Goal: Answer question/provide support: Share knowledge or assist other users

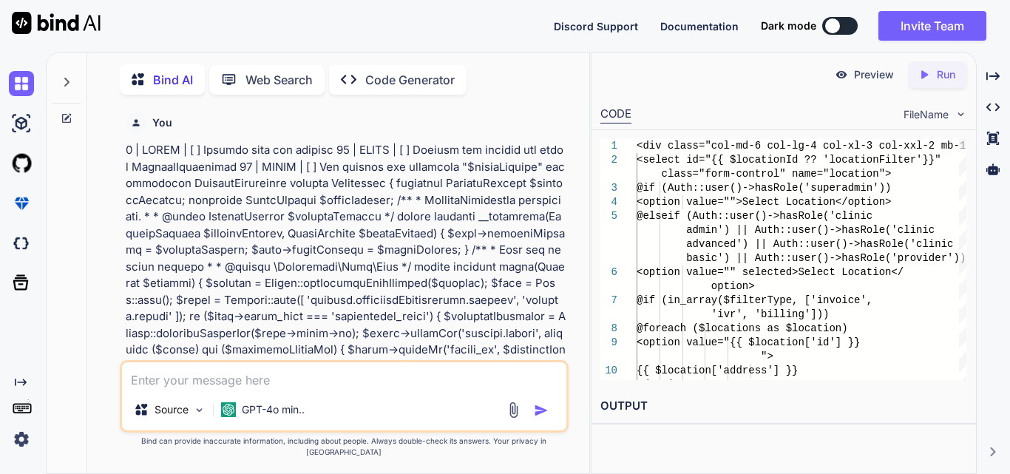
scroll to position [97966, 0]
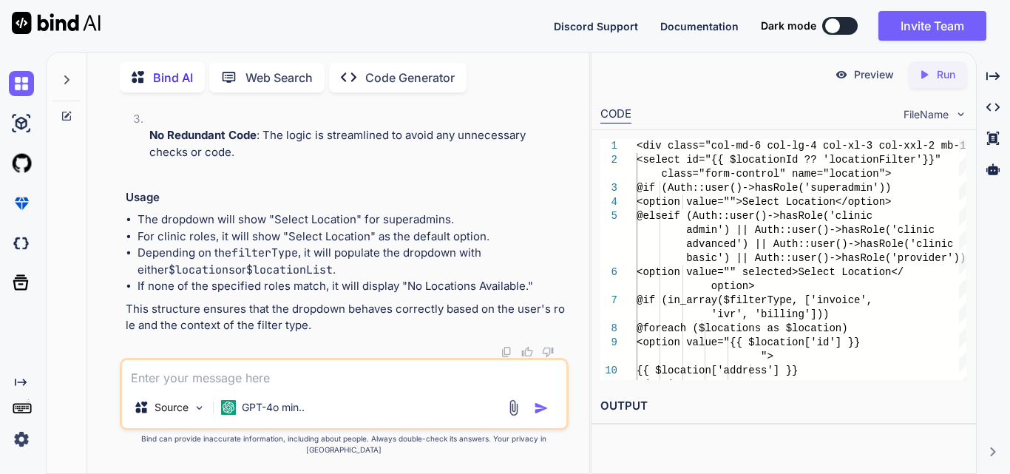
type textarea "x"
type textarea "function displayOrderData(data,user_type) { var dataTable = $('#orderDataTable'…"
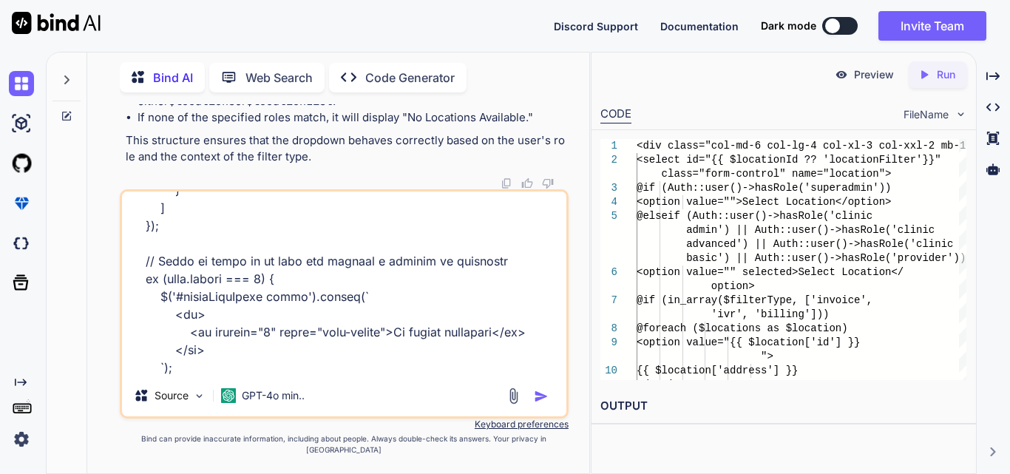
type textarea "x"
type textarea "function displayOrderData(data,user_type) { var dataTable = $('#orderDataTable'…"
type textarea "x"
type textarea "function displayOrderData(data,user_type) { var dataTable = $('#orderDataTable'…"
type textarea "x"
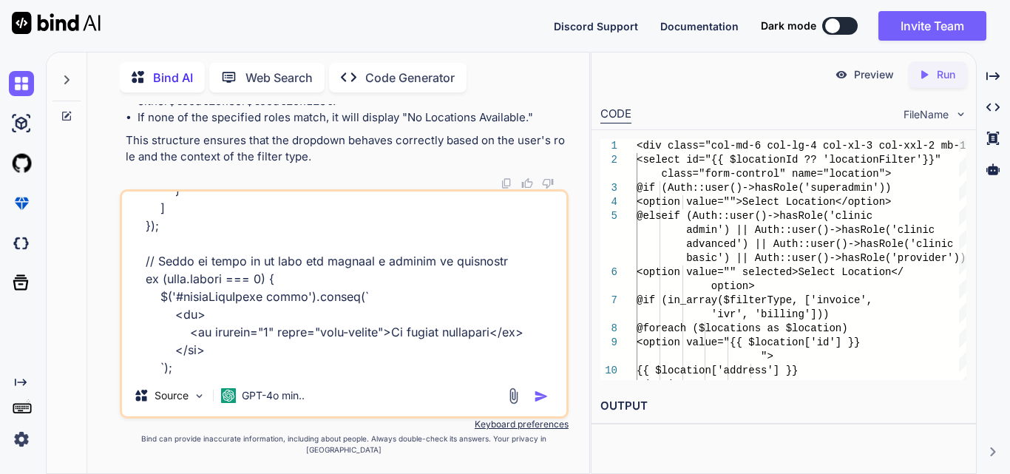
type textarea "function displayOrderData(data,user_type) { var dataTable = $('#orderDataTable'…"
type textarea "x"
type textarea "function displayOrderData(data,user_type) { var dataTable = $('#orderDataTable'…"
type textarea "x"
type textarea "function displayOrderData(data,user_type) { var dataTable = $('#orderDataTable'…"
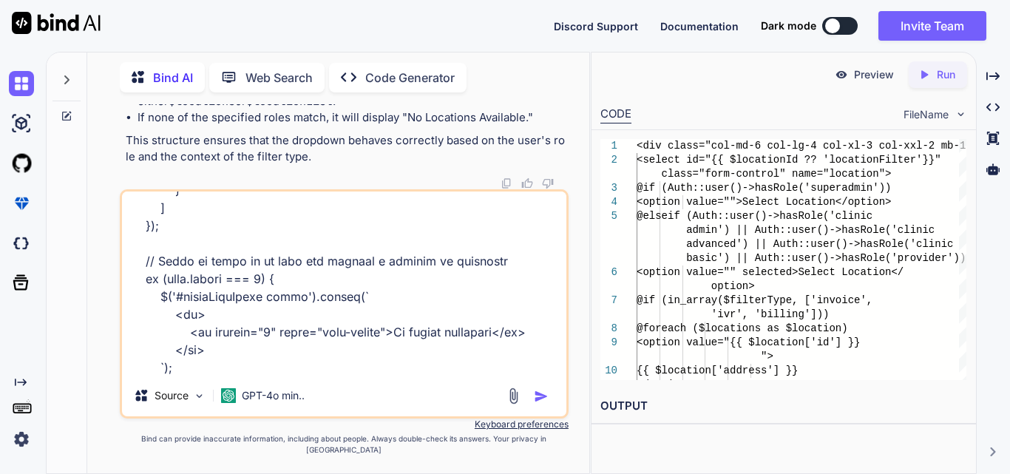
type textarea "x"
type textarea "function displayOrderData(data,user_type) { var dataTable = $('#orderDataTable'…"
type textarea "x"
type textarea "function displayOrderData(data,user_type) { var dataTable = $('#orderDataTable'…"
type textarea "x"
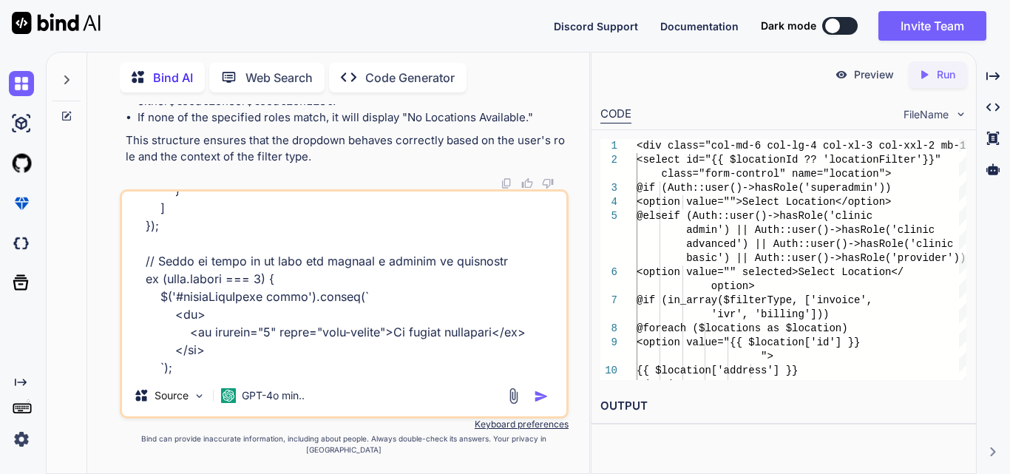
type textarea "function displayOrderData(data,user_type) { var dataTable = $('#orderDataTable'…"
type textarea "x"
type textarea "function displayOrderData(data,user_type) { var dataTable = $('#orderDataTable'…"
type textarea "x"
type textarea "function displayOrderData(data,user_type) { var dataTable = $('#orderDataTable'…"
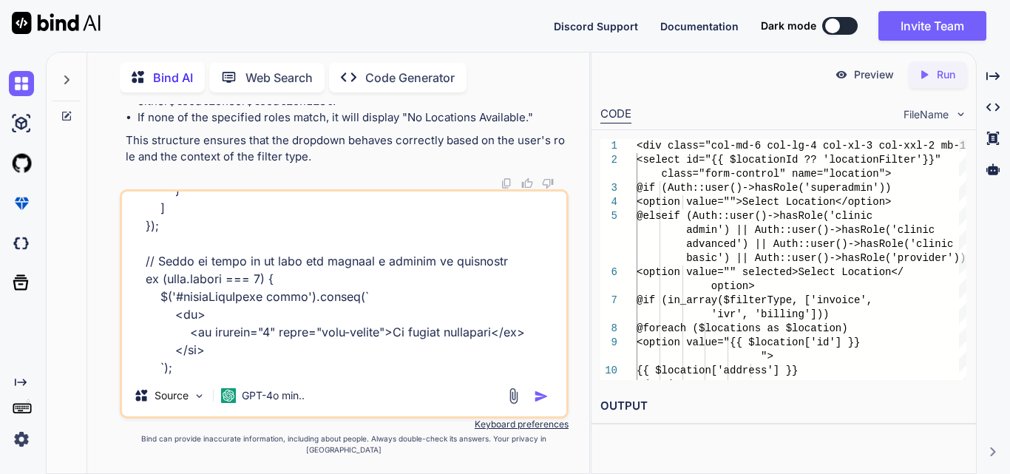
type textarea "x"
type textarea "function displayOrderData(data,user_type) { var dataTable = $('#orderDataTable'…"
type textarea "x"
type textarea "function displayOrderData(data,user_type) { var dataTable = $('#orderDataTable'…"
type textarea "x"
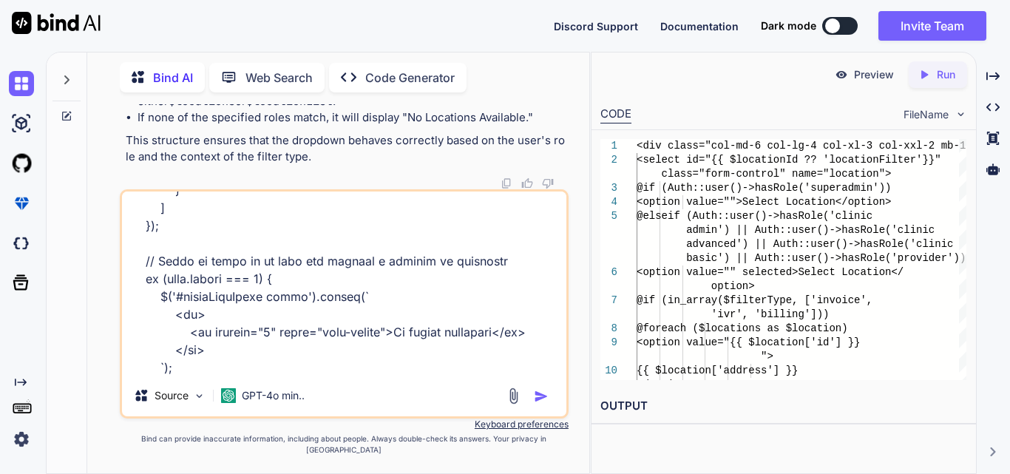
type textarea "function displayOrderData(data,user_type) { var dataTable = $('#orderDataTable'…"
type textarea "x"
type textarea "function displayOrderData(data,user_type) { var dataTable = $('#orderDataTable'…"
type textarea "x"
type textarea "function displayOrderData(data,user_type) { var dataTable = $('#orderDataTable'…"
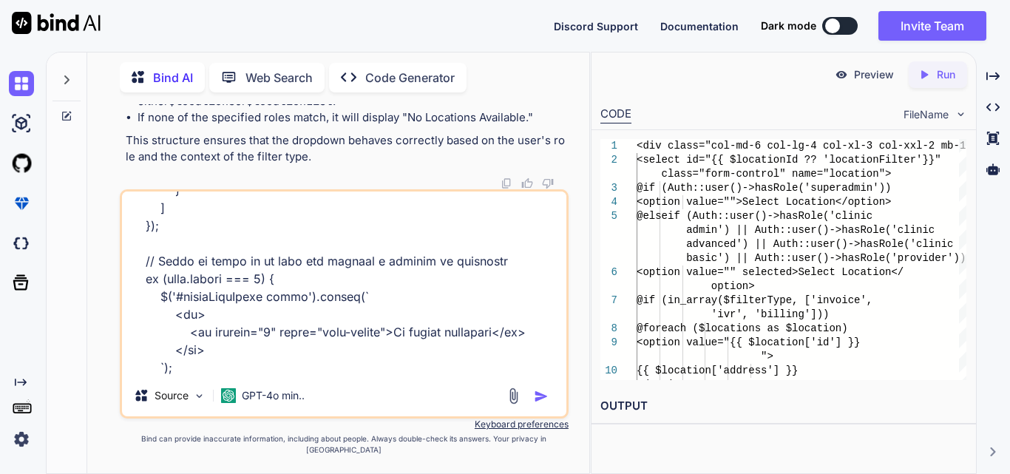
type textarea "x"
type textarea "function displayOrderData(data,user_type) { var dataTable = $('#orderDataTable'…"
type textarea "x"
type textarea "function displayOrderData(data,user_type) { var dataTable = $('#orderDataTable'…"
type textarea "x"
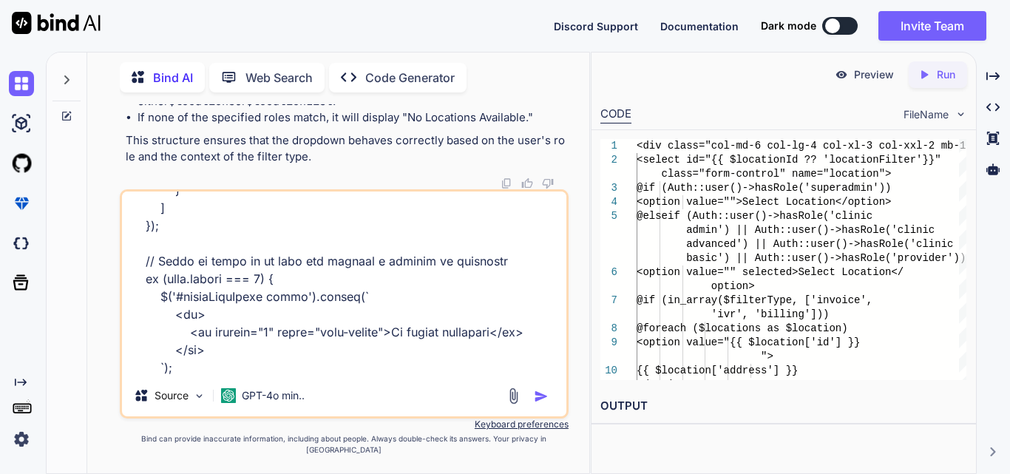
type textarea "function displayOrderData(data,user_type) { var dataTable = $('#orderDataTable'…"
type textarea "x"
type textarea "function displayOrderData(data,user_type) { var dataTable = $('#orderDataTable'…"
type textarea "x"
type textarea "function displayOrderData(data,user_type) { var dataTable = $('#orderDataTable'…"
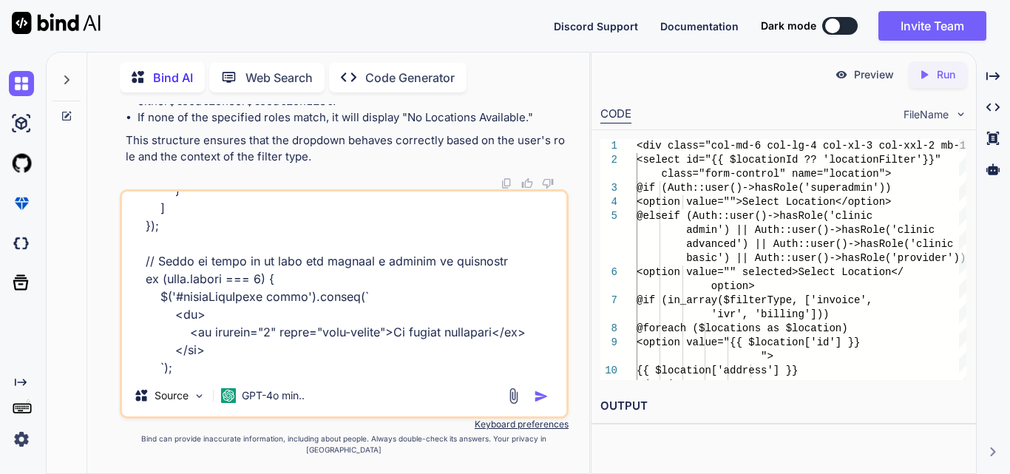
type textarea "x"
type textarea "function displayOrderData(data,user_type) { var dataTable = $('#orderDataTable'…"
type textarea "x"
type textarea "function displayOrderData(data,user_type) { var dataTable = $('#orderDataTable'…"
type textarea "x"
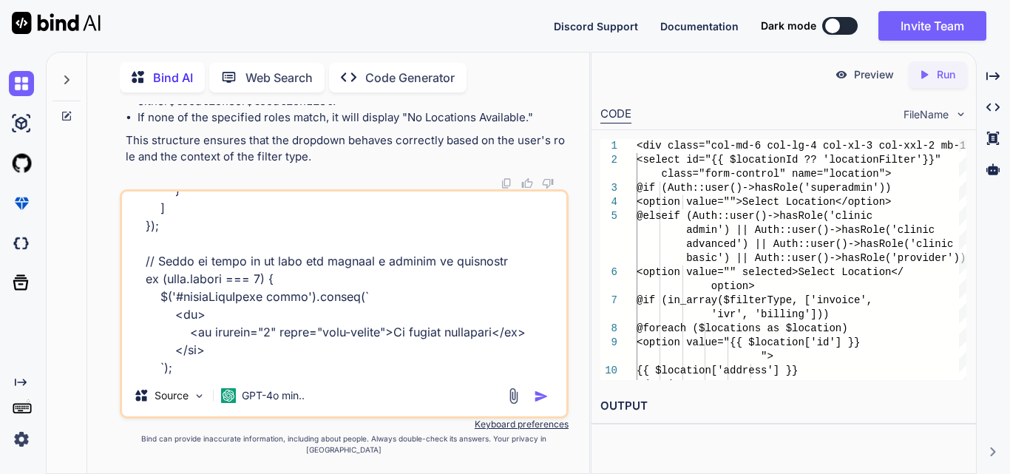
type textarea "function displayOrderData(data,user_type) { var dataTable = $('#orderDataTable'…"
type textarea "x"
type textarea "function displayOrderData(data,user_type) { var dataTable = $('#orderDataTable'…"
type textarea "x"
type textarea "function displayOrderData(data,user_type) { var dataTable = $('#orderDataTable'…"
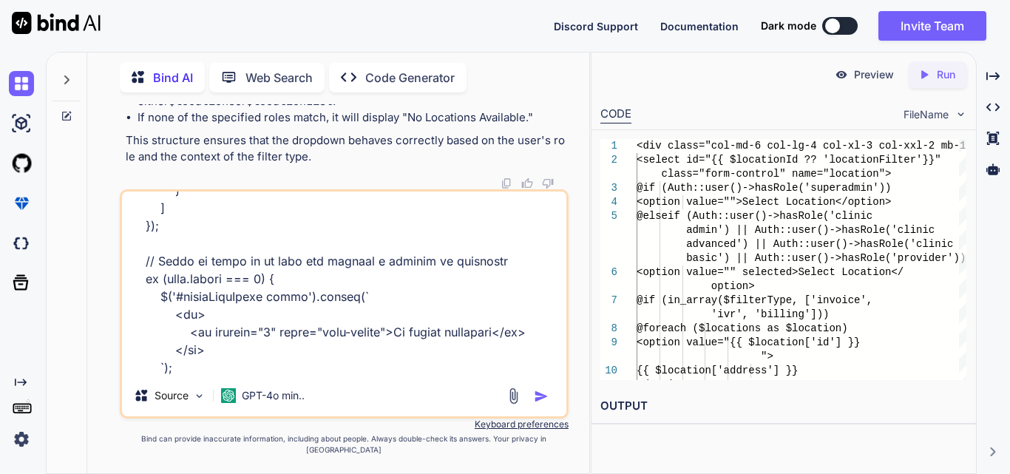
type textarea "x"
type textarea "function displayOrderData(data,user_type) { var dataTable = $('#orderDataTable'…"
type textarea "x"
type textarea "function displayOrderData(data,user_type) { var dataTable = $('#orderDataTable'…"
type textarea "x"
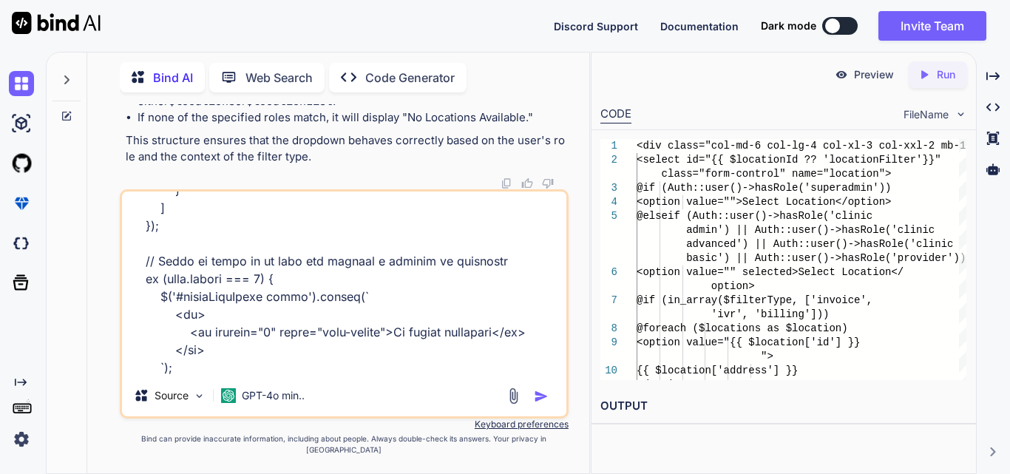
type textarea "function displayOrderData(data,user_type) { var dataTable = $('#orderDataTable'…"
type textarea "x"
type textarea "function displayOrderData(data,user_type) { var dataTable = $('#orderDataTable'…"
type textarea "x"
type textarea "function displayOrderData(data,user_type) { var dataTable = $('#orderDataTable'…"
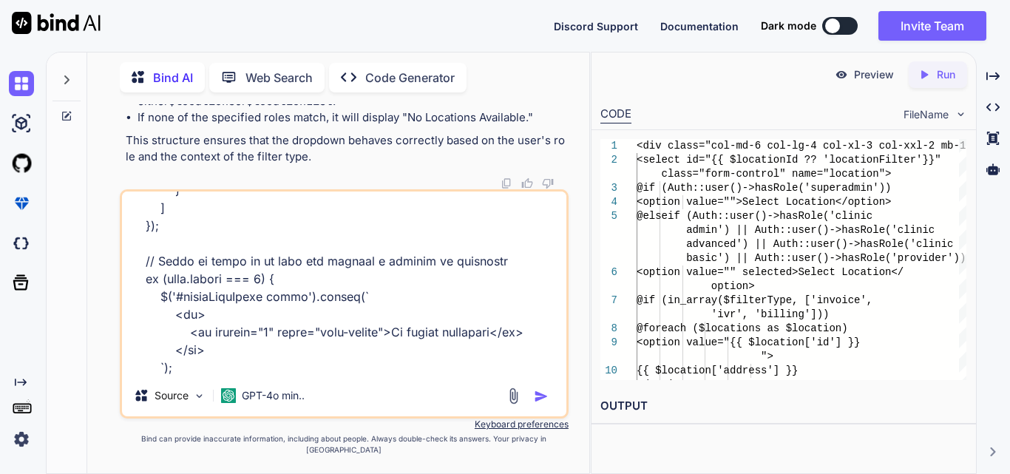
type textarea "x"
type textarea "function displayOrderData(data,user_type) { var dataTable = $('#orderDataTable'…"
type textarea "x"
type textarea "function displayOrderData(data,user_type) { var dataTable = $('#orderDataTable'…"
type textarea "x"
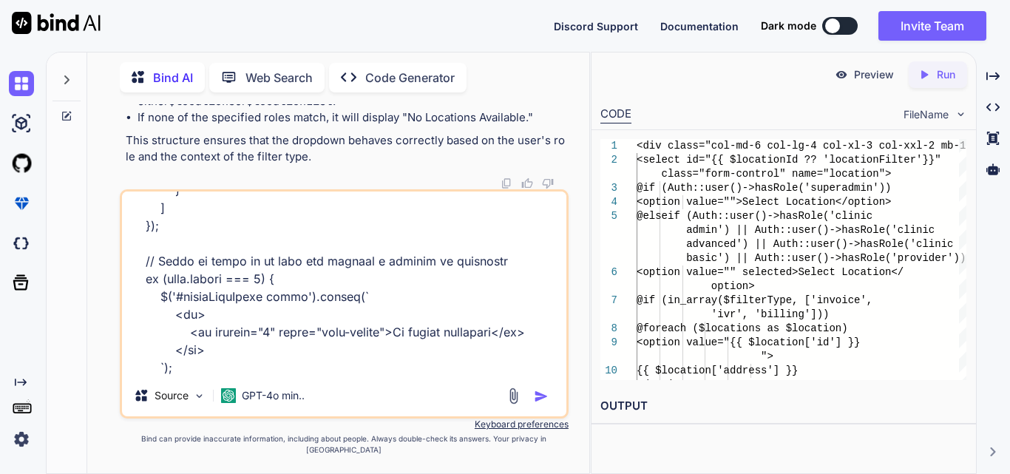
type textarea "function displayOrderData(data,user_type) { var dataTable = $('#orderDataTable'…"
type textarea "x"
type textarea "function displayOrderData(data,user_type) { var dataTable = $('#orderDataTable'…"
type textarea "x"
type textarea "function displayOrderData(data,user_type) { var dataTable = $('#orderDataTable'…"
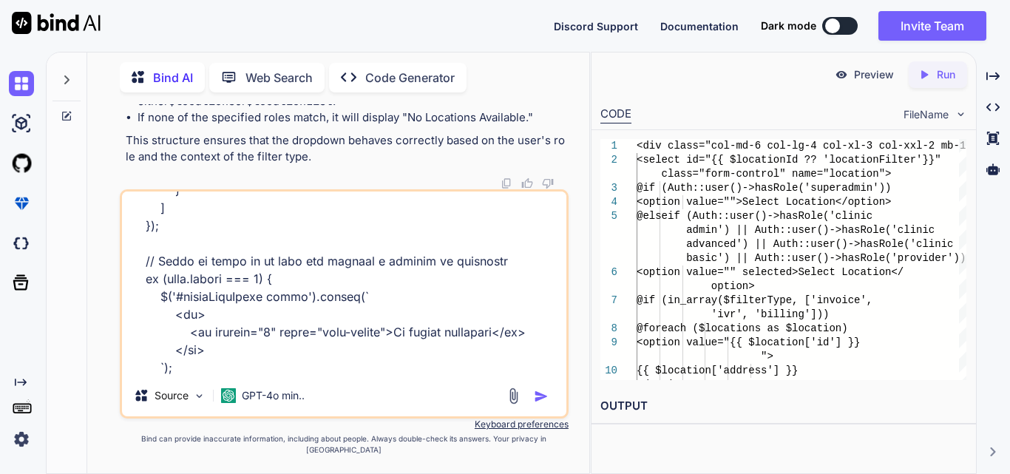
type textarea "x"
type textarea "function displayOrderData(data,user_type) { var dataTable = $('#orderDataTable'…"
type textarea "x"
type textarea "function displayOrderData(data,user_type) { var dataTable = $('#orderDataTable'…"
type textarea "x"
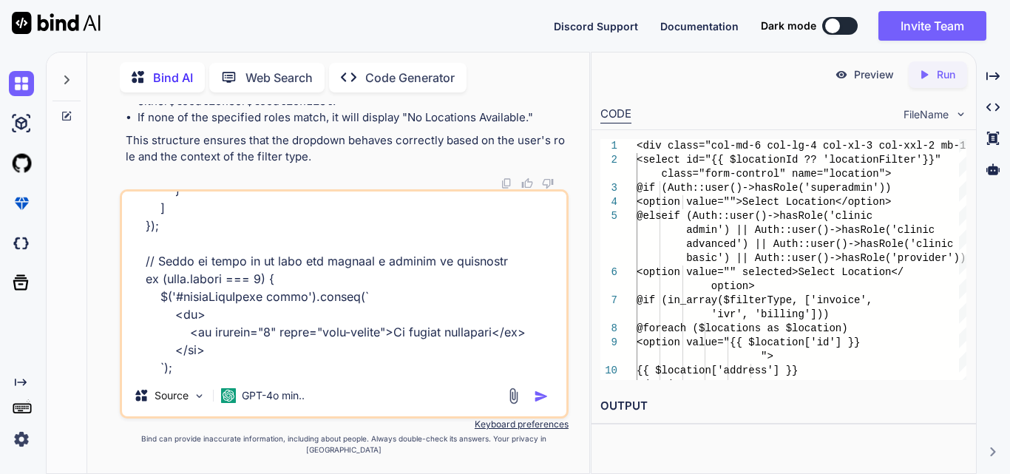
type textarea "function displayOrderData(data,user_type) { var dataTable = $('#orderDataTable'…"
type textarea "x"
type textarea "function displayOrderData(data,user_type) { var dataTable = $('#orderDataTable'…"
type textarea "x"
type textarea "function displayOrderData(data,user_type) { var dataTable = $('#orderDataTable'…"
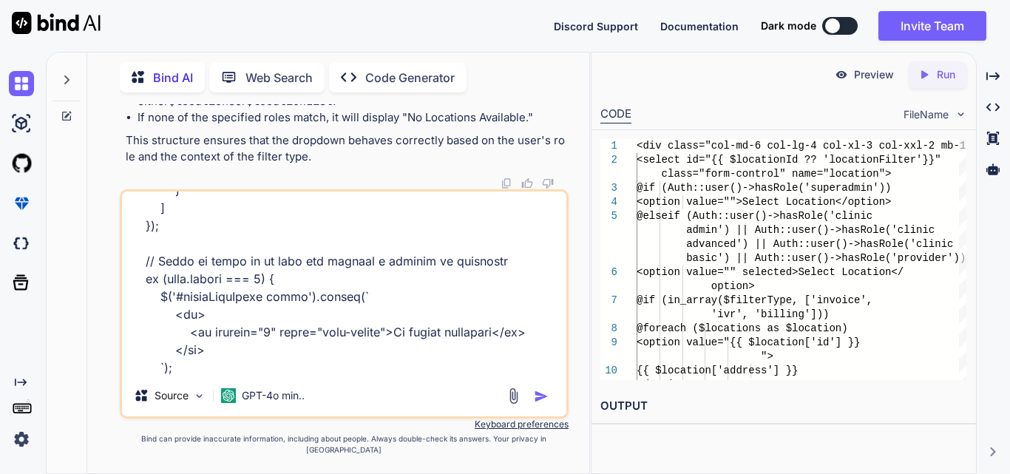
type textarea "x"
type textarea "function displayOrderData(data,user_type) { var dataTable = $('#orderDataTable'…"
type textarea "x"
type textarea "function displayOrderData(data,user_type) { var dataTable = $('#orderDataTable'…"
type textarea "x"
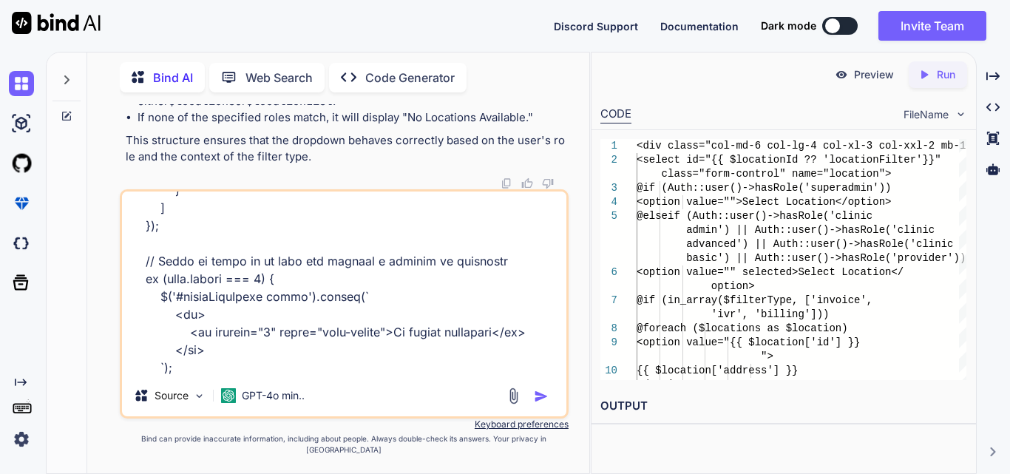
type textarea "function displayOrderData(data,user_type) { var dataTable = $('#orderDataTable'…"
type textarea "x"
type textarea "function displayOrderData(data,user_type) { var dataTable = $('#orderDataTable'…"
type textarea "x"
type textarea "function displayOrderData(data,user_type) { var dataTable = $('#orderDataTable'…"
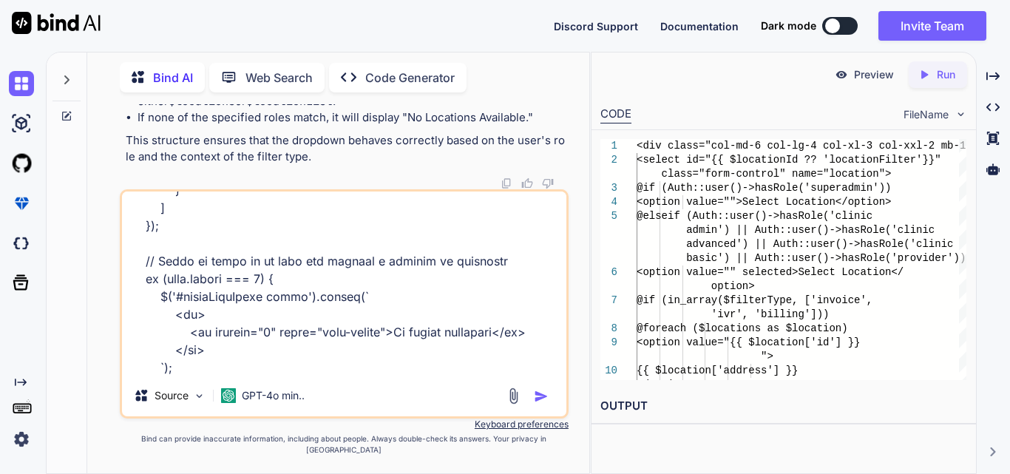
type textarea "x"
type textarea "function displayOrderData(data,user_type) { var dataTable = $('#orderDataTable'…"
type textarea "x"
type textarea "function displayOrderData(data,user_type) { var dataTable = $('#orderDataTable'…"
type textarea "x"
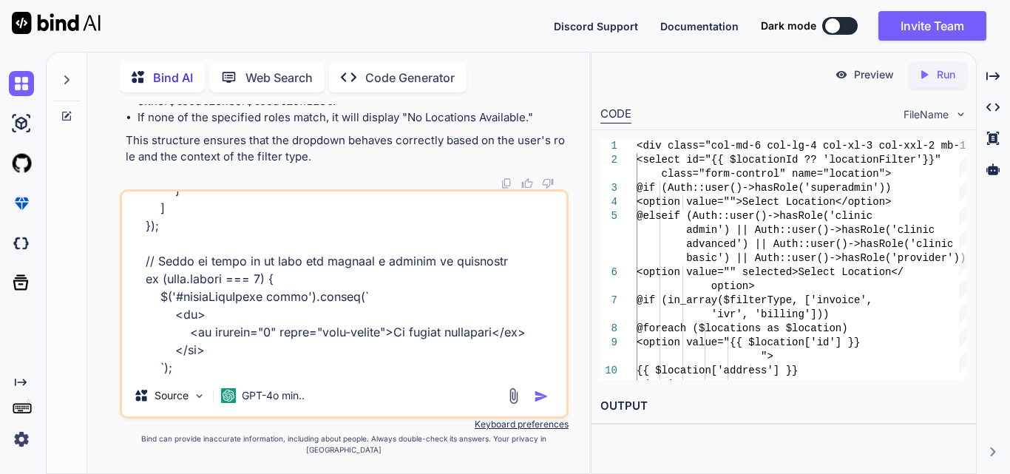
type textarea "function displayOrderData(data,user_type) { var dataTable = $('#orderDataTable'…"
type textarea "x"
type textarea "function displayOrderData(data,user_type) { var dataTable = $('#orderDataTable'…"
type textarea "x"
type textarea "function displayOrderData(data,user_type) { var dataTable = $('#orderDataTable'…"
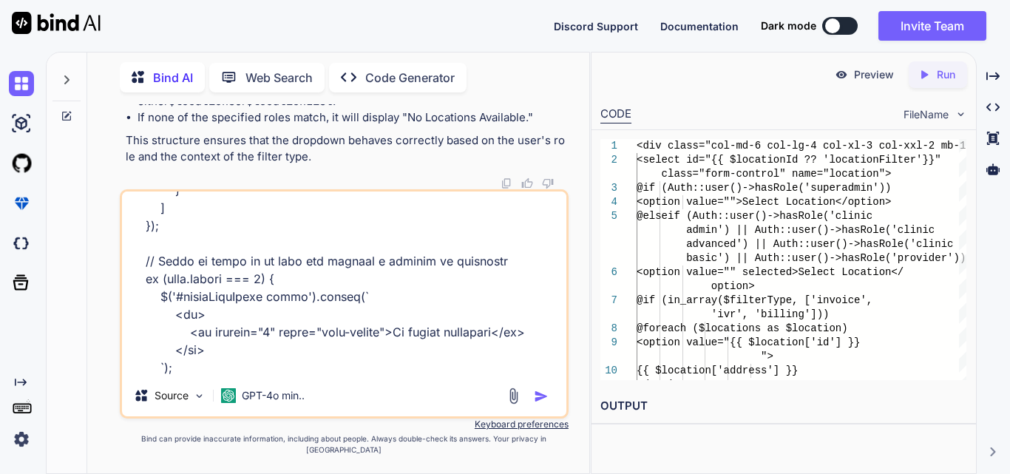
type textarea "x"
type textarea "function displayOrderData(data,user_type) { var dataTable = $('#orderDataTable'…"
type textarea "x"
type textarea "function displayOrderData(data,user_type) { var dataTable = $('#orderDataTable'…"
type textarea "x"
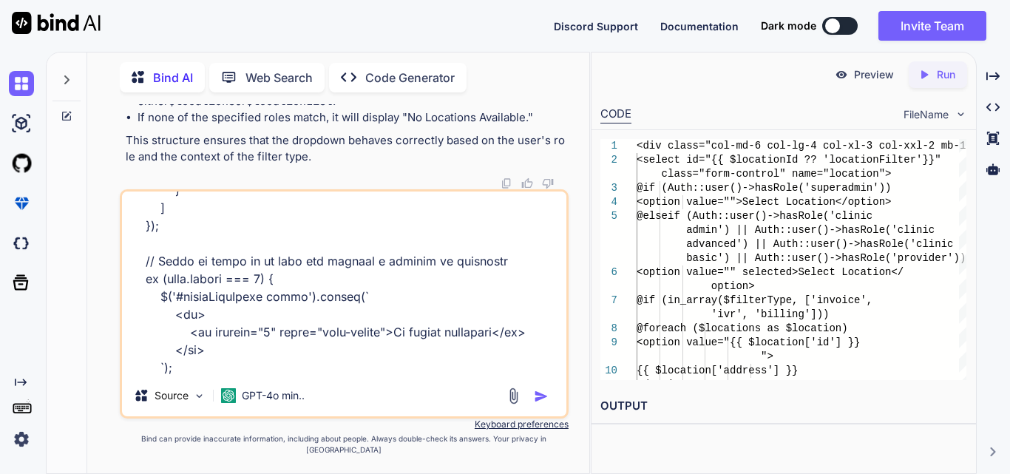
type textarea "function displayOrderData(data,user_type) { var dataTable = $('#orderDataTable'…"
type textarea "x"
type textarea "function displayOrderData(data,user_type) { var dataTable = $('#orderDataTable'…"
type textarea "x"
type textarea "function displayOrderData(data,user_type) { var dataTable = $('#orderDataTable'…"
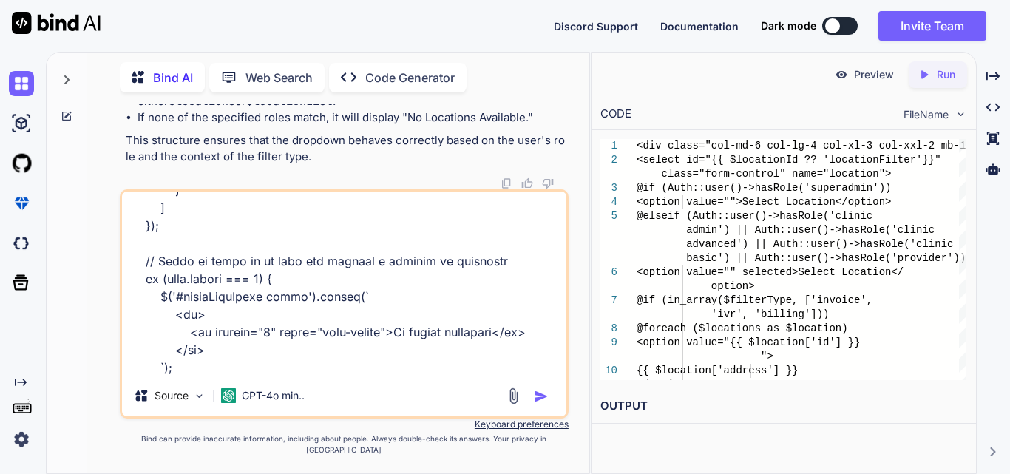
type textarea "x"
type textarea "function displayOrderData(data,user_type) { var dataTable = $('#orderDataTable'…"
type textarea "x"
type textarea "function displayOrderData(data,user_type) { var dataTable = $('#orderDataTable'…"
type textarea "x"
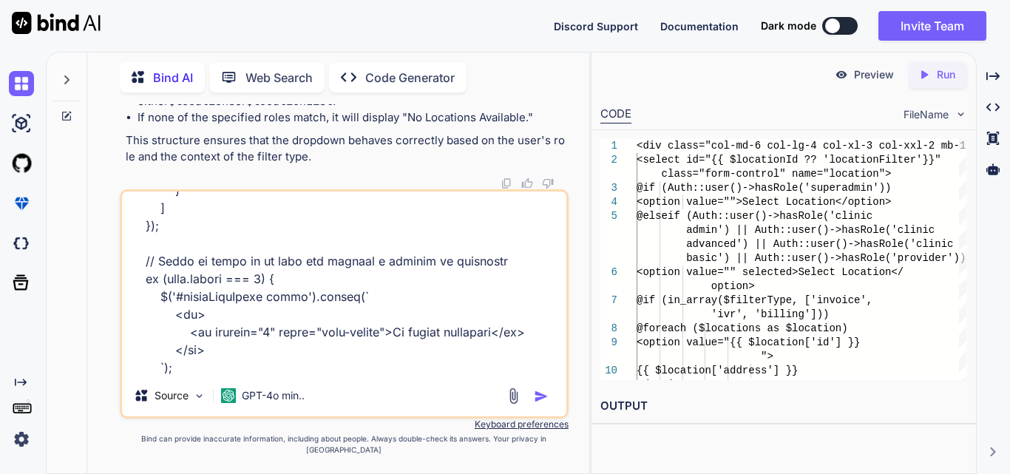
type textarea "function displayOrderData(data,user_type) { var dataTable = $('#orderDataTable'…"
type textarea "x"
type textarea "function displayOrderData(data,user_type) { var dataTable = $('#orderDataTable'…"
type textarea "x"
type textarea "function displayOrderData(data,user_type) { var dataTable = $('#orderDataTable'…"
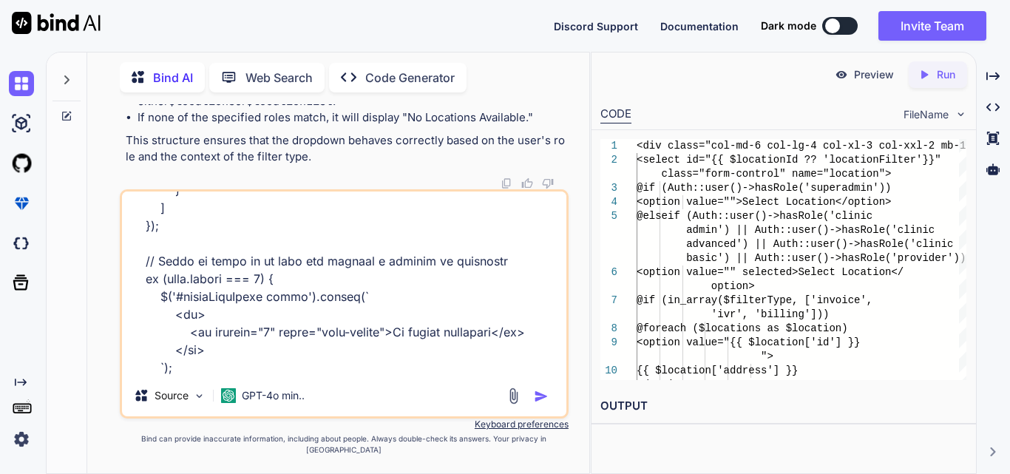
type textarea "x"
type textarea "function displayOrderData(data,user_type) { var dataTable = $('#orderDataTable'…"
type textarea "x"
type textarea "function displayOrderData(data,user_type) { var dataTable = $('#orderDataTable'…"
type textarea "x"
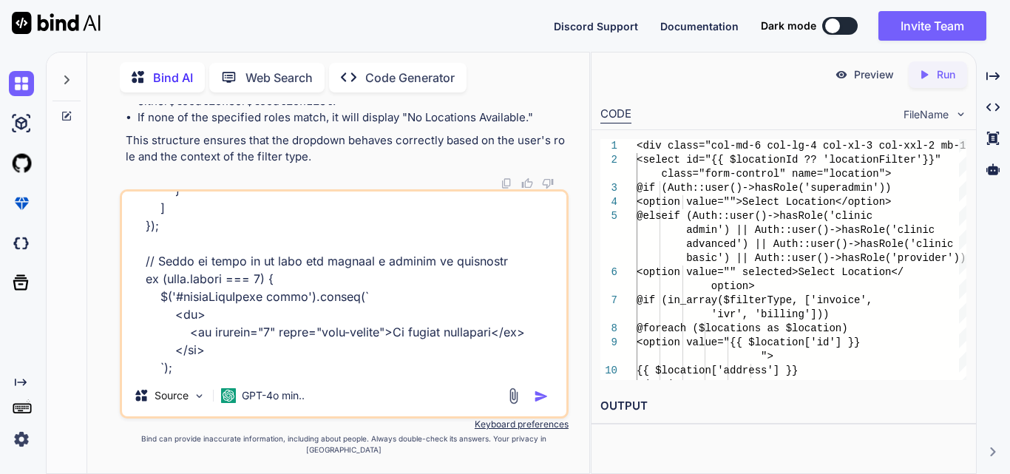
type textarea "function displayOrderData(data,user_type) { var dataTable = $('#orderDataTable'…"
type textarea "x"
type textarea "function displayOrderData(data,user_type) { var dataTable = $('#orderDataTable'…"
type textarea "x"
type textarea "function displayOrderData(data,user_type) { var dataTable = $('#orderDataTable'…"
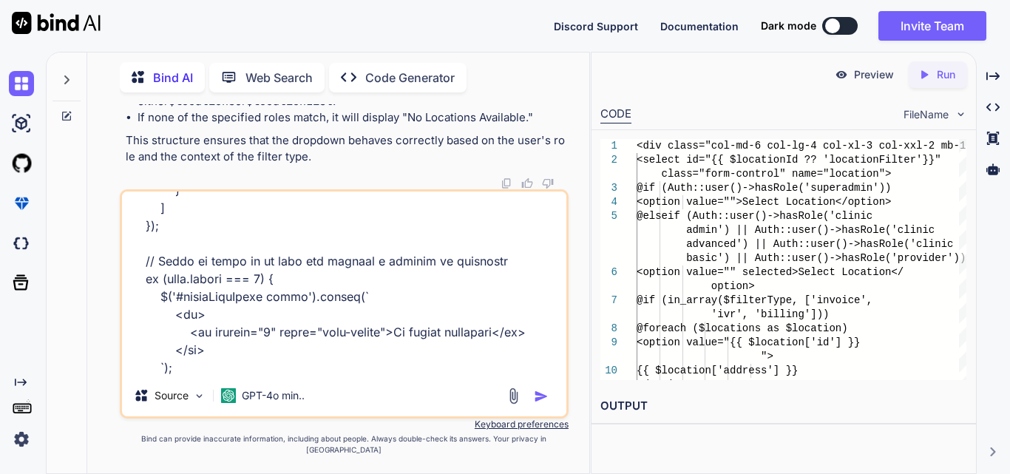
type textarea "x"
type textarea "function displayOrderData(data,user_type) { var dataTable = $('#orderDataTable'…"
type textarea "x"
type textarea "function displayOrderData(data,user_type) { var dataTable = $('#orderDataTable'…"
type textarea "x"
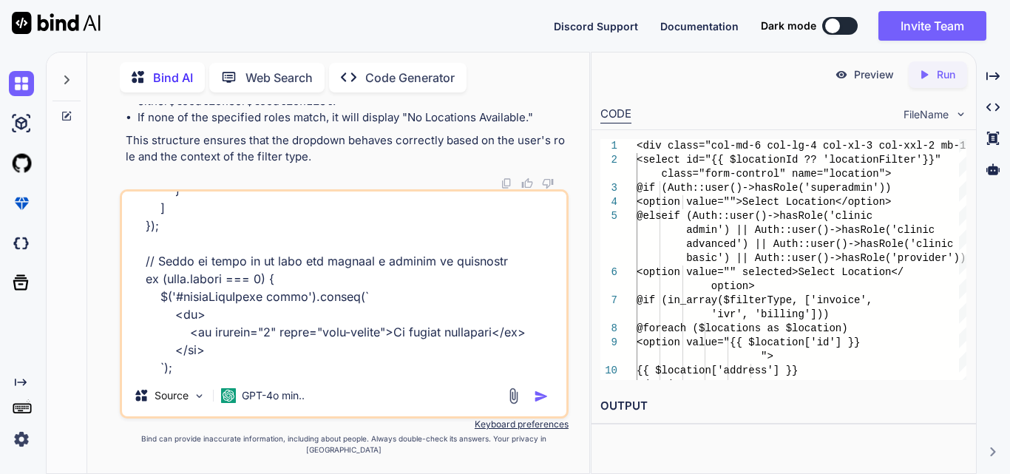
type textarea "function displayOrderData(data,user_type) { var dataTable = $('#orderDataTable'…"
type textarea "x"
type textarea "function displayOrderData(data,user_type) { var dataTable = $('#orderDataTable'…"
type textarea "x"
type textarea "function displayOrderData(data,user_type) { var dataTable = $('#orderDataTable'…"
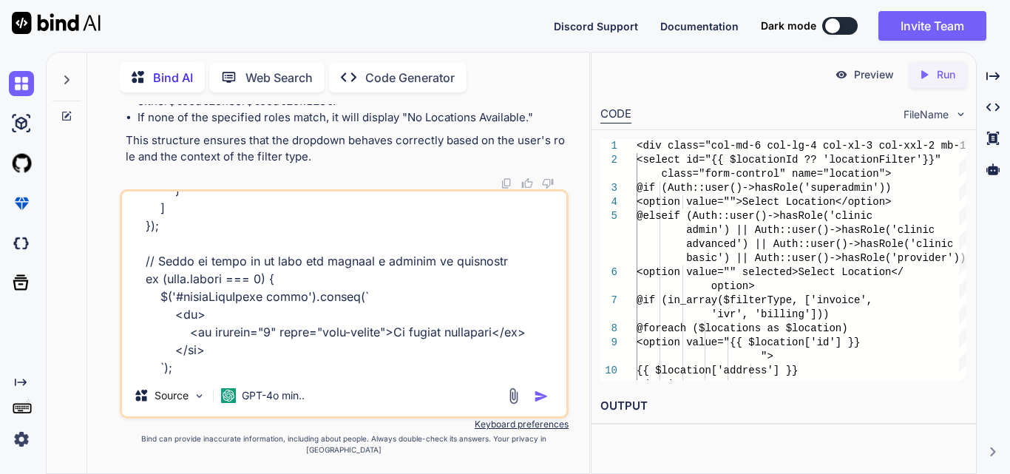
type textarea "x"
type textarea "function displayOrderData(data,user_type) { var dataTable = $('#orderDataTable'…"
type textarea "x"
type textarea "function displayOrderData(data,user_type) { var dataTable = $('#orderDataTable'…"
type textarea "x"
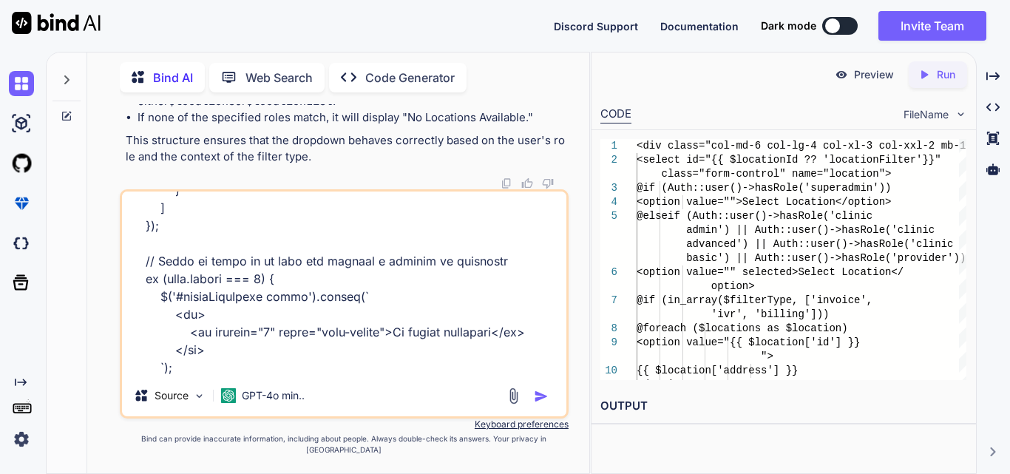
type textarea "function displayOrderData(data,user_type) { var dataTable = $('#orderDataTable'…"
type textarea "x"
type textarea "function displayOrderData(data,user_type) { var dataTable = $('#orderDataTable'…"
type textarea "x"
type textarea "function displayOrderData(data,user_type) { var dataTable = $('#orderDataTable'…"
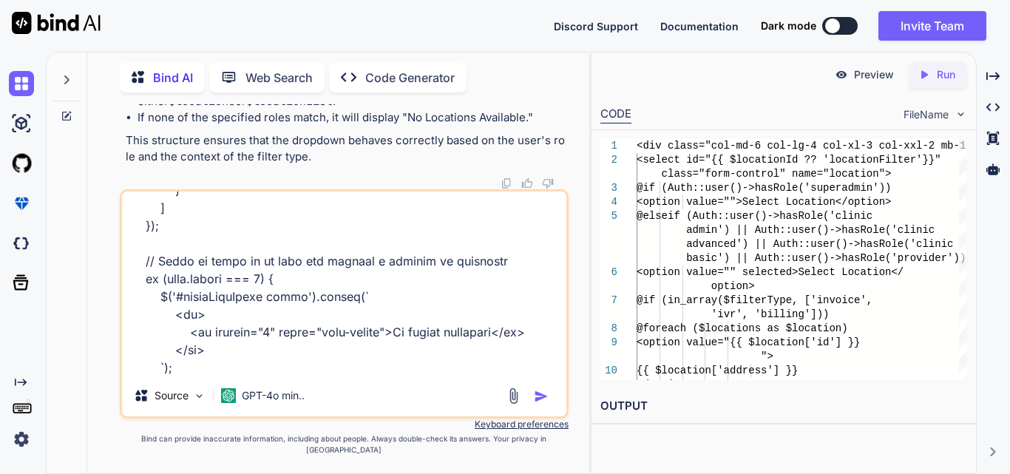
type textarea "x"
type textarea "function displayOrderData(data,user_type) { var dataTable = $('#orderDataTable'…"
type textarea "x"
type textarea "function displayOrderData(data,user_type) { var dataTable = $('#orderDataTable'…"
type textarea "x"
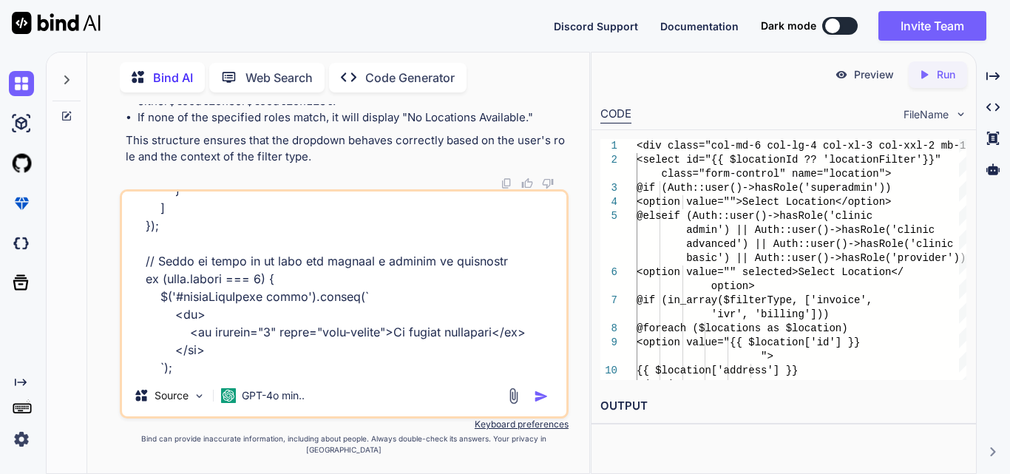
type textarea "function displayOrderData(data,user_type) { var dataTable = $('#orderDataTable'…"
type textarea "x"
type textarea "function displayOrderData(data,user_type) { var dataTable = $('#orderDataTable'…"
type textarea "x"
type textarea "function displayOrderData(data,user_type) { var dataTable = $('#orderDataTable'…"
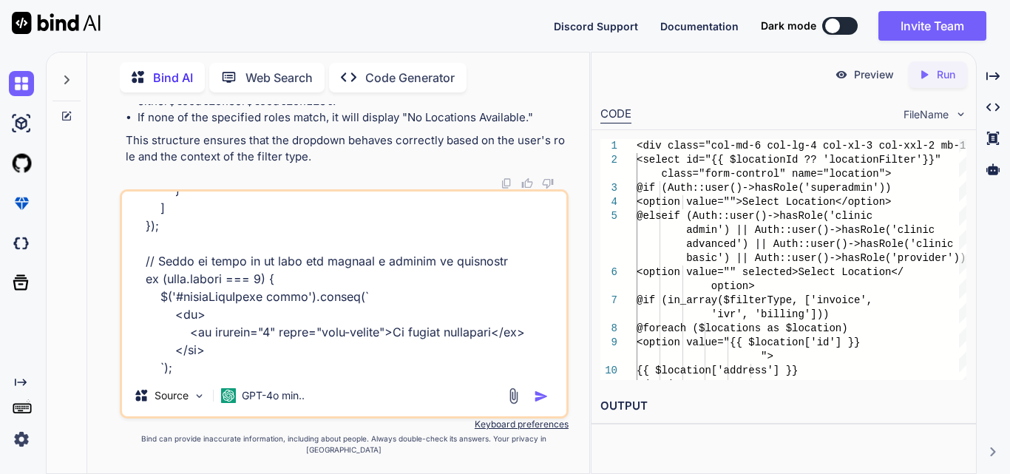
type textarea "x"
type textarea "function displayOrderData(data,user_type) { var dataTable = $('#orderDataTable'…"
type textarea "x"
type textarea "function displayOrderData(data,user_type) { var dataTable = $('#orderDataTable'…"
type textarea "x"
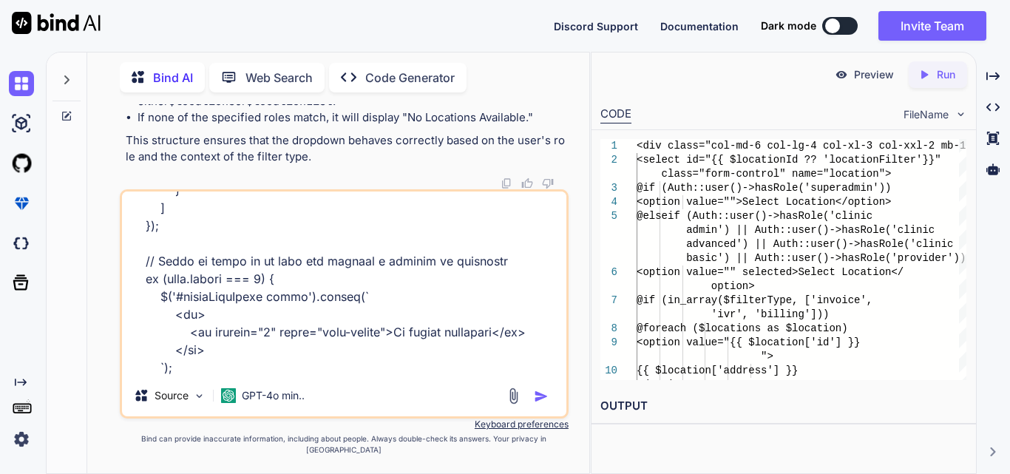
type textarea "function displayOrderData(data,user_type) { var dataTable = $('#orderDataTable'…"
type textarea "x"
type textarea "function displayOrderData(data,user_type) { var dataTable = $('#orderDataTable'…"
type textarea "x"
type textarea "function displayOrderData(data,user_type) { var dataTable = $('#orderDataTable'…"
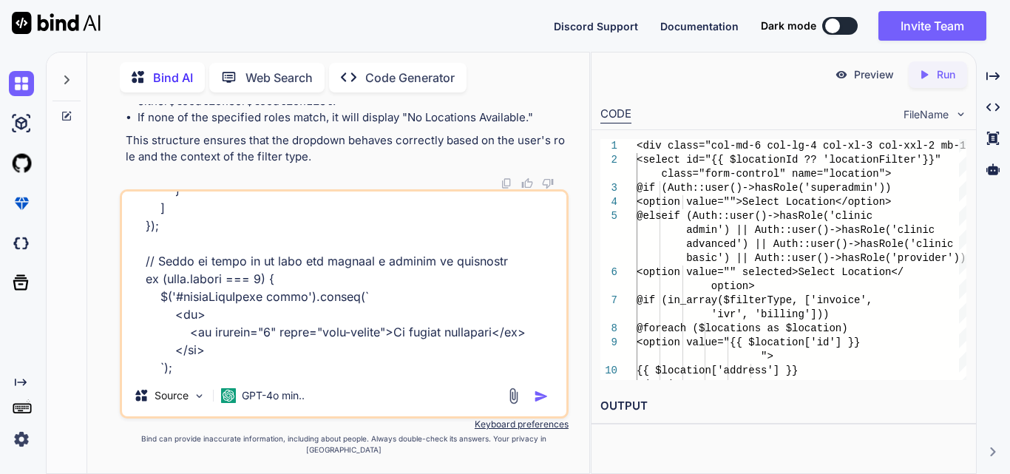
type textarea "x"
type textarea "function displayOrderData(data,user_type) { var dataTable = $('#orderDataTable'…"
type textarea "x"
type textarea "function displayOrderData(data,user_type) { var dataTable = $('#orderDataTable'…"
type textarea "x"
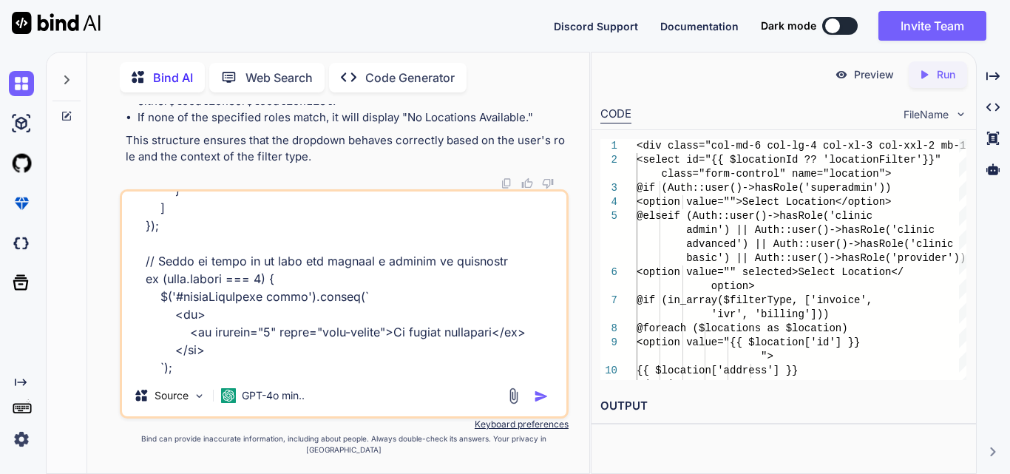
type textarea "function displayOrderData(data,user_type) { var dataTable = $('#orderDataTable'…"
type textarea "x"
type textarea "function displayOrderData(data,user_type) { var dataTable = $('#orderDataTable'…"
type textarea "x"
type textarea "function displayOrderData(data,user_type) { var dataTable = $('#orderDataTable'…"
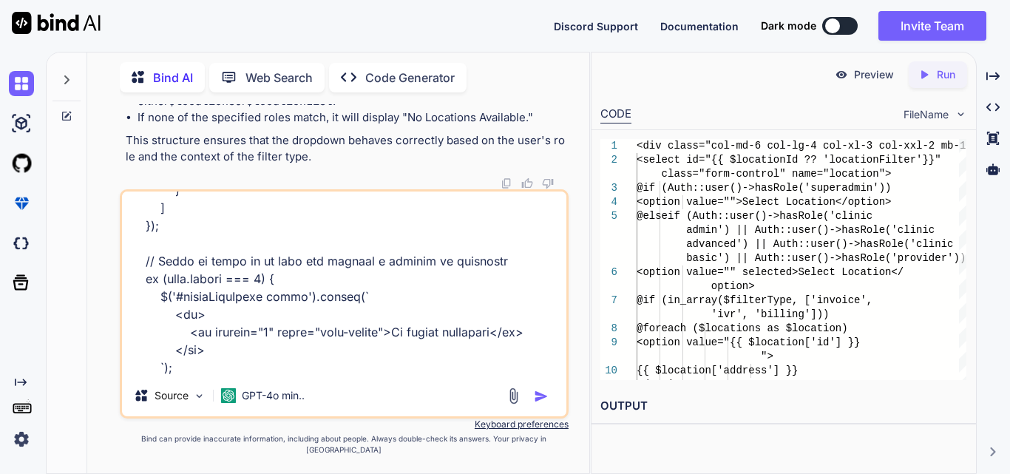
type textarea "x"
type textarea "function displayOrderData(data,user_type) { var dataTable = $('#orderDataTable'…"
type textarea "x"
type textarea "function displayOrderData(data,user_type) { var dataTable = $('#orderDataTable'…"
type textarea "x"
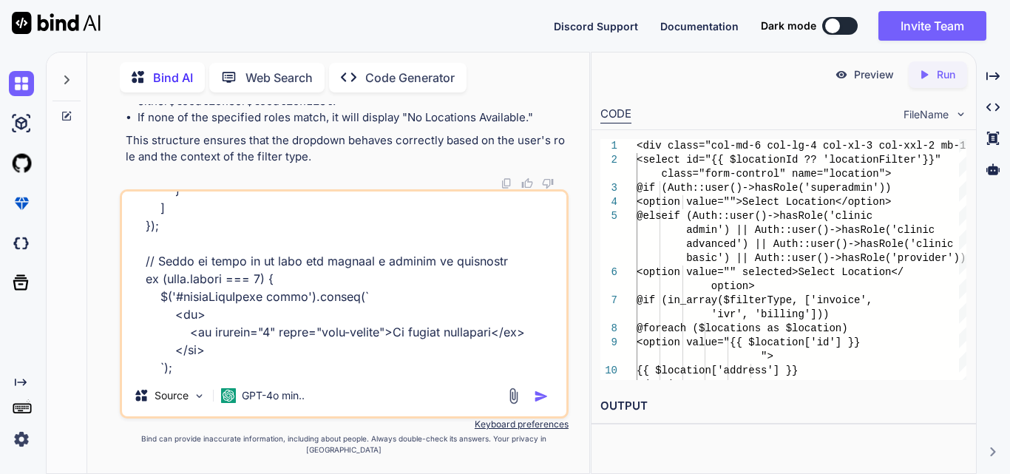
type textarea "function displayOrderData(data,user_type) { var dataTable = $('#orderDataTable'…"
type textarea "x"
type textarea "function displayOrderData(data,user_type) { var dataTable = $('#orderDataTable'…"
type textarea "x"
type textarea "function displayOrderData(data,user_type) { var dataTable = $('#orderDataTable'…"
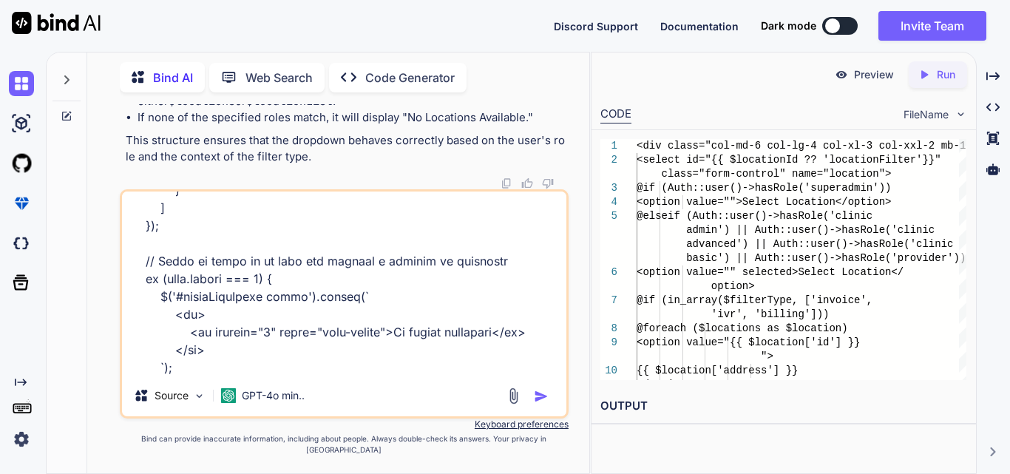
type textarea "x"
type textarea "function displayOrderData(data,user_type) { var dataTable = $('#orderDataTable'…"
type textarea "x"
type textarea "function displayOrderData(data,user_type) { var dataTable = $('#orderDataTable'…"
type textarea "x"
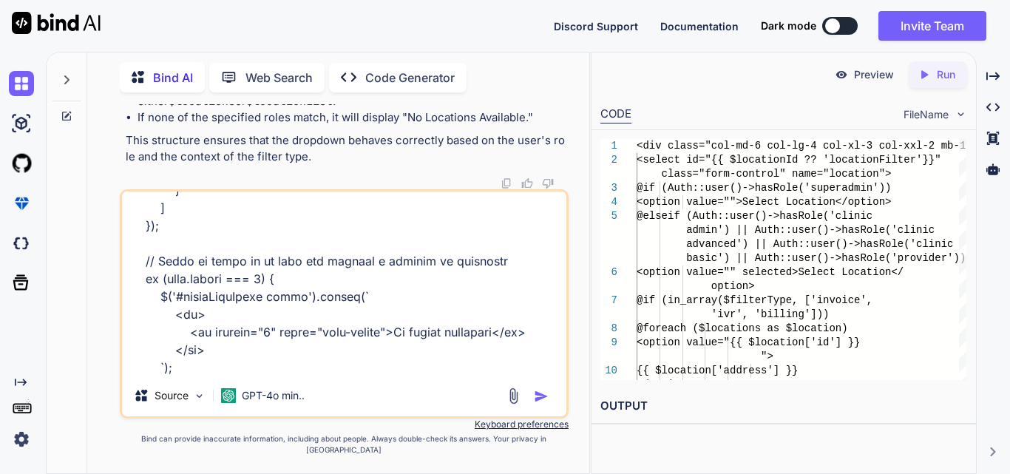
type textarea "function displayOrderData(data,user_type) { var dataTable = $('#orderDataTable'…"
type textarea "x"
type textarea "function displayOrderData(data,user_type) { var dataTable = $('#orderDataTable'…"
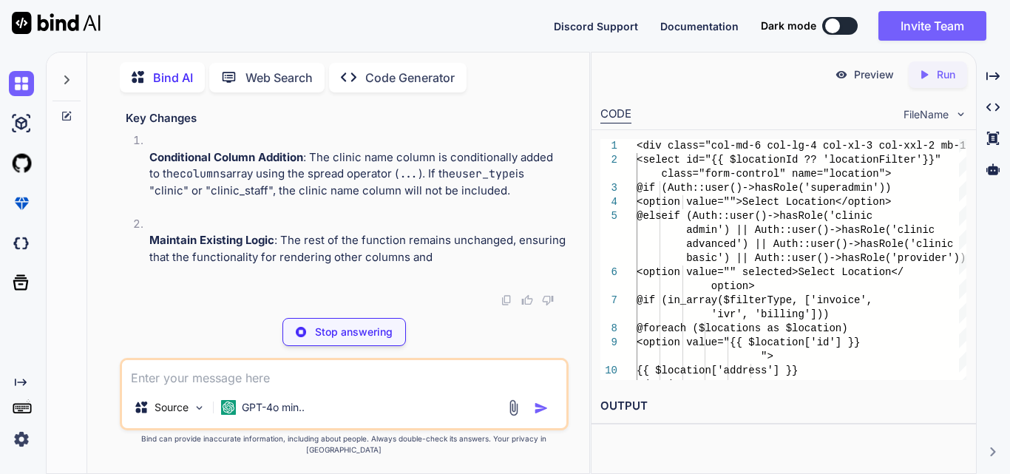
scroll to position [101371, 0]
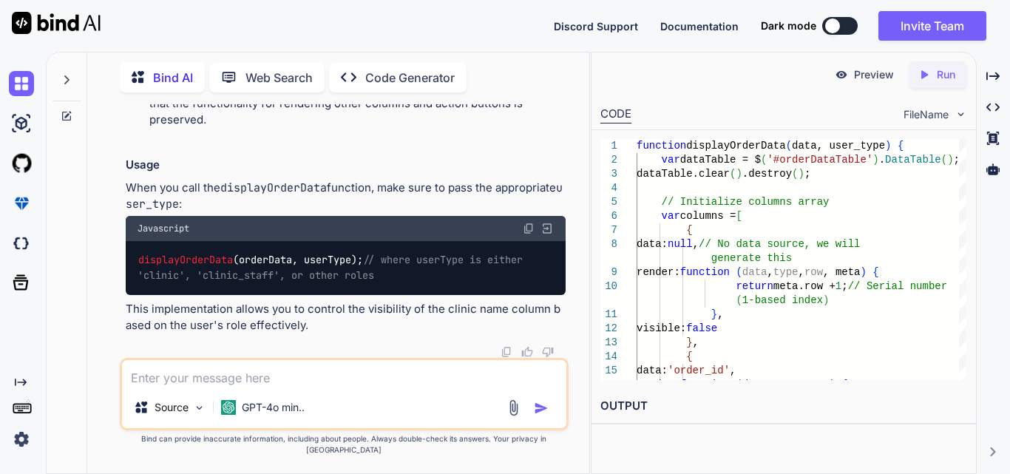
drag, startPoint x: 187, startPoint y: 233, endPoint x: 262, endPoint y: 325, distance: 118.3
copy code "...(user_type !== 'clinic' && user_type !== 'clinic_staff' ? [{ data : '[DOMAIN…"
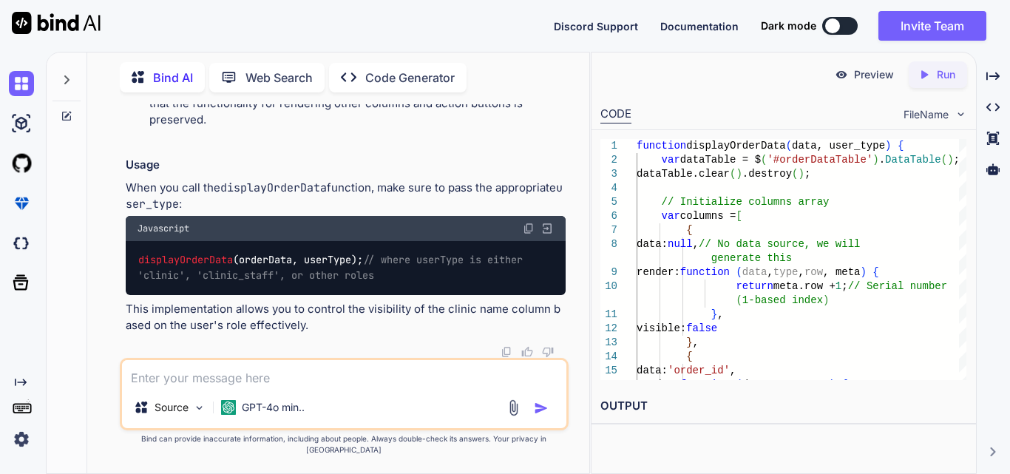
click at [229, 370] on div "Source GPT-4o min.." at bounding box center [344, 394] width 449 height 72
click at [228, 385] on textarea at bounding box center [344, 373] width 445 height 27
drag, startPoint x: 155, startPoint y: 208, endPoint x: 209, endPoint y: 334, distance: 137.5
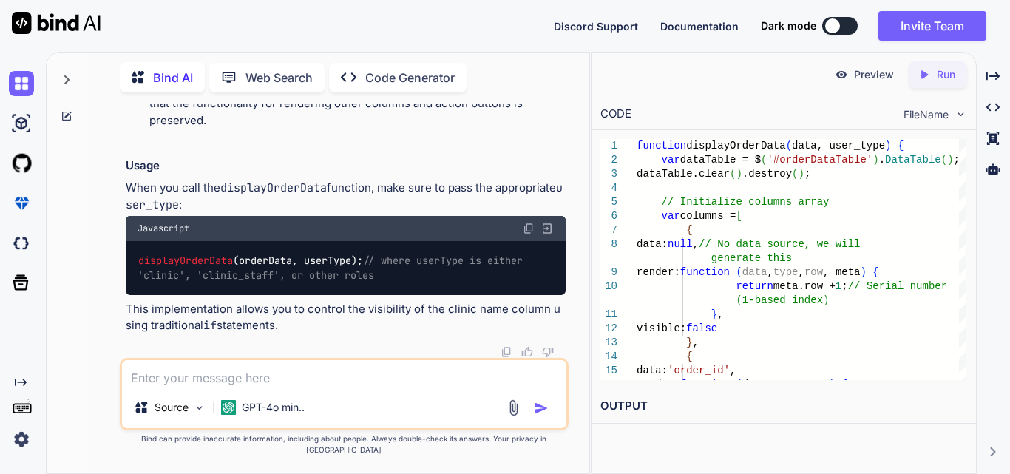
copy code "// Conditionally add the clinic name column based on user_type if (user_type !=…"
drag, startPoint x: 157, startPoint y: 151, endPoint x: 347, endPoint y: 228, distance: 205.1
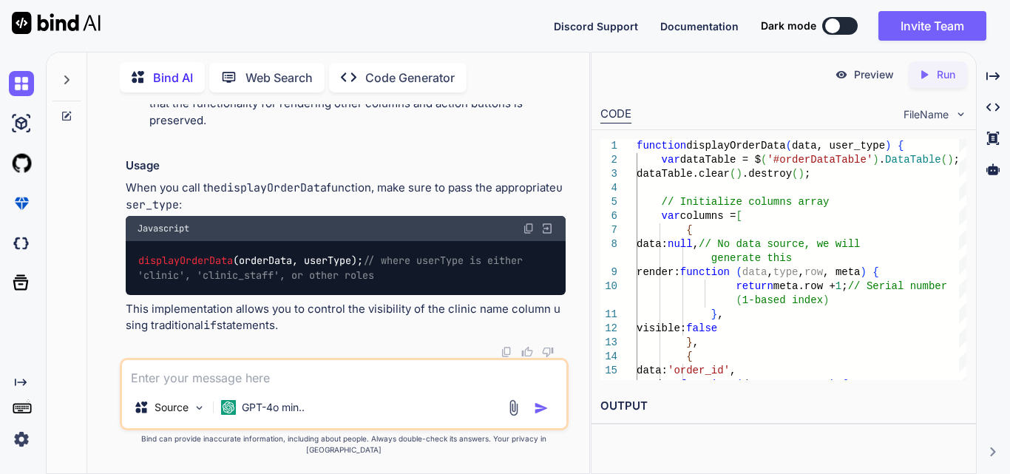
scroll to position [103890, 0]
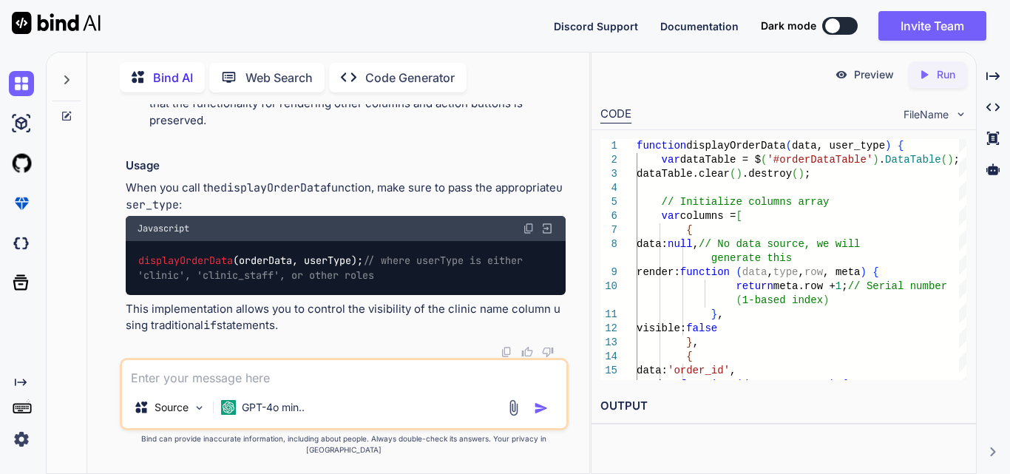
scroll to position [101449, 0]
drag, startPoint x: 179, startPoint y: 161, endPoint x: 256, endPoint y: 248, distance: 115.8
copy code "...(user_type !== 'clinic' && user_type !== 'clinic_staff' ? [{ data : '[DOMAIN…"
click at [233, 382] on textarea at bounding box center [344, 373] width 445 height 27
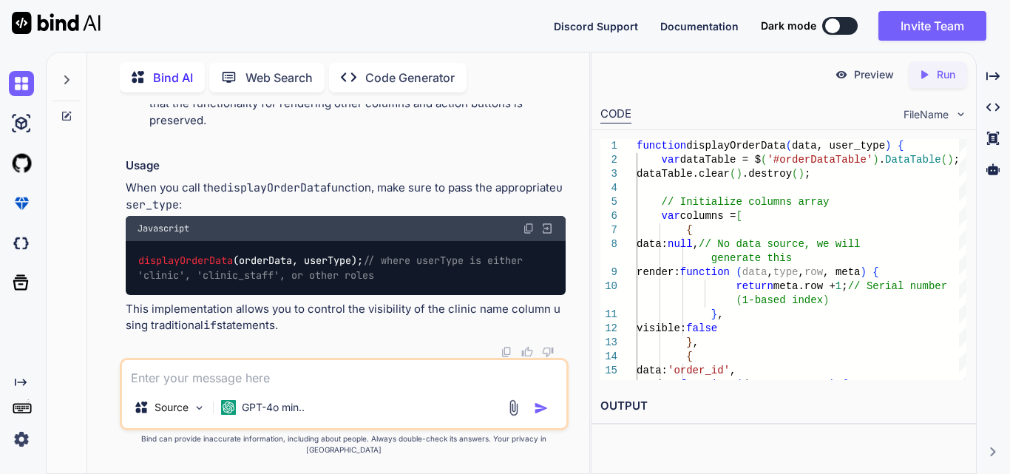
paste textarea "{"
drag, startPoint x: 182, startPoint y: 385, endPoint x: 129, endPoint y: 382, distance: 52.6
click at [129, 382] on textarea "{" at bounding box center [344, 373] width 445 height 27
paste textarea "{data: Array(2), login_type: 'clinic_staff'} data : (2) [{…}, {…}] login_type :…"
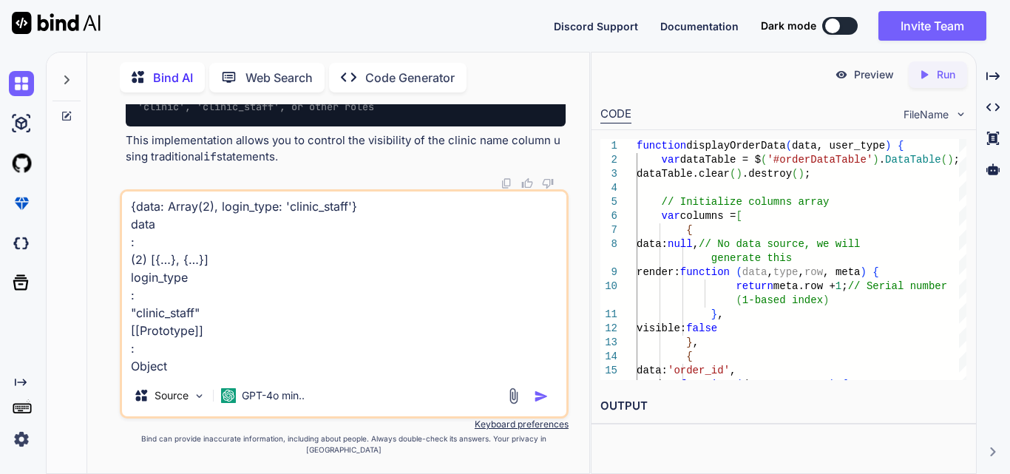
paste textarea "$('#orderFilterForm').on('submit', function (event) { event.preventDefault(); $…"
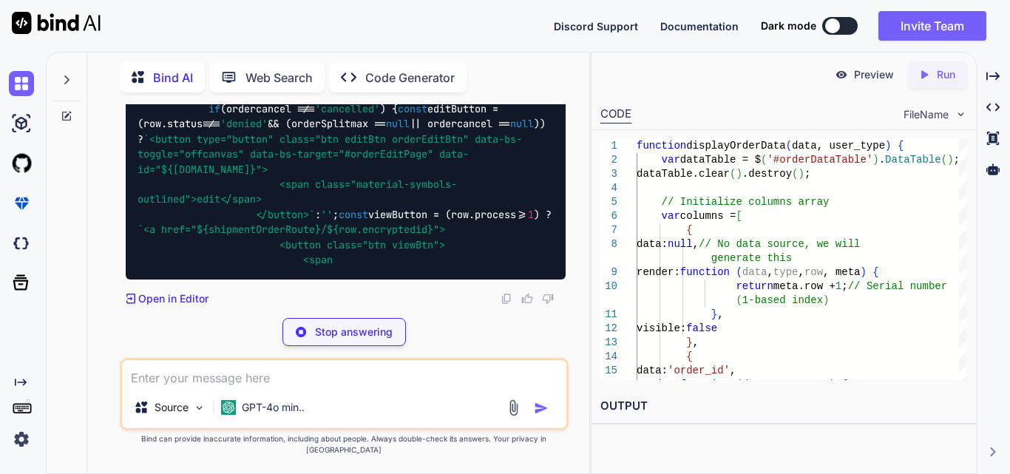
scroll to position [109141, 0]
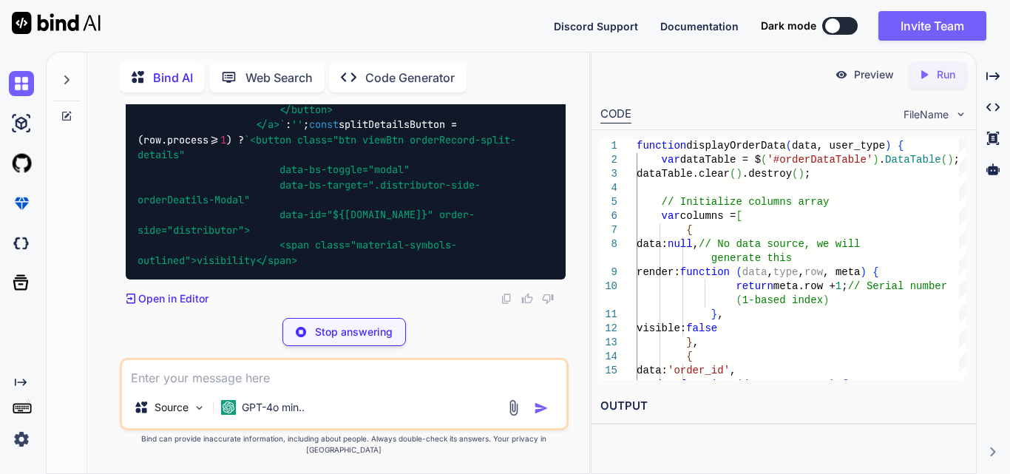
copy span "login_type"
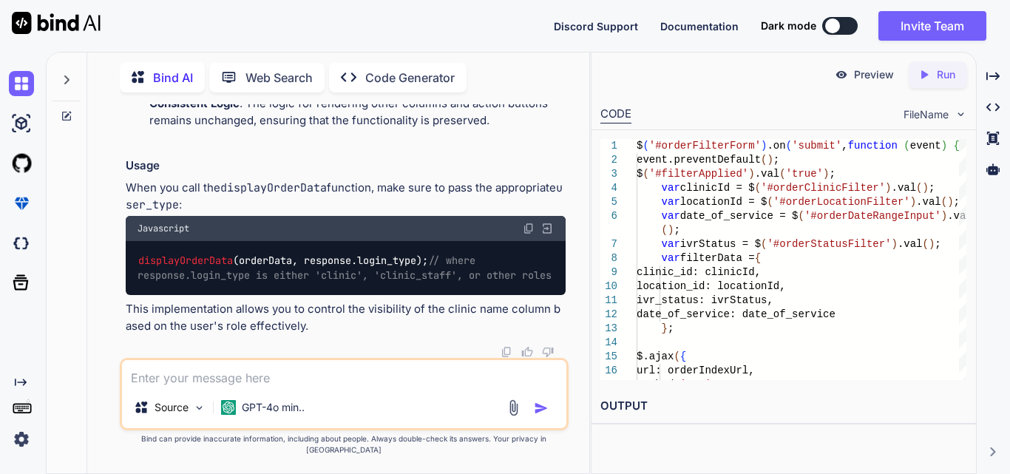
click at [263, 399] on div "Source GPT-4o min.." at bounding box center [344, 394] width 449 height 72
click at [262, 387] on textarea at bounding box center [344, 373] width 445 height 27
paste textarea "#editOrders"
click at [216, 387] on textarea "#editOrders" at bounding box center [344, 373] width 445 height 27
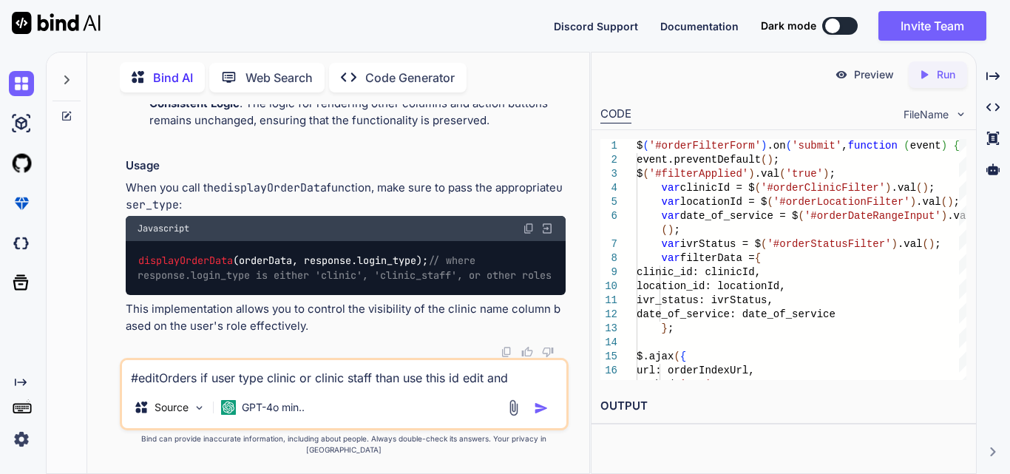
scroll to position [111877, 0]
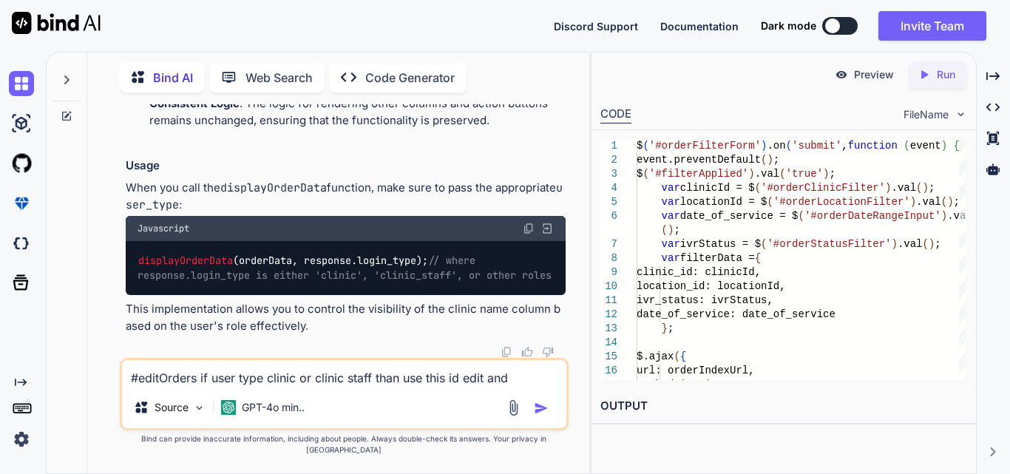
drag, startPoint x: 211, startPoint y: 215, endPoint x: 415, endPoint y: 303, distance: 222.0
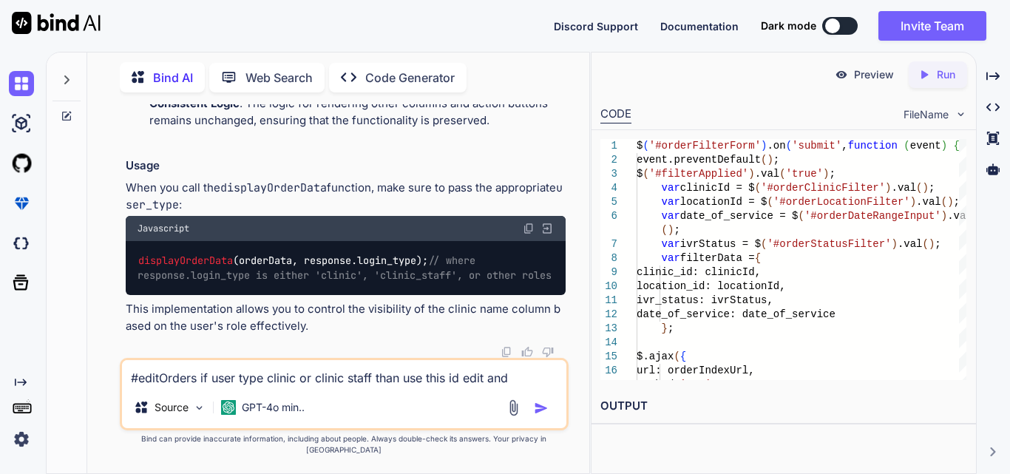
copy code "if (ordercancel !== 'cancelled' ) { const editButton = (row. status !== 'denied…"
click at [519, 386] on textarea "#editOrders if user type clinic or clinic staff than use this id edit and" at bounding box center [344, 373] width 445 height 27
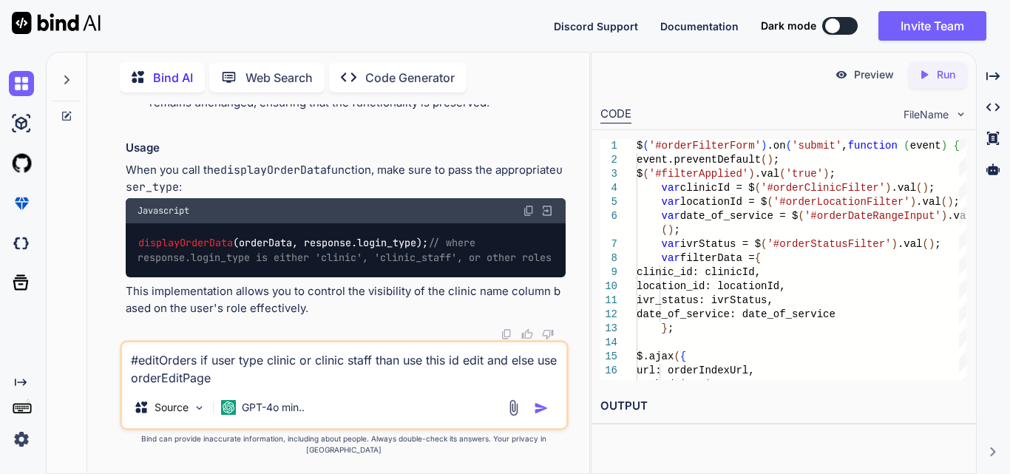
paste textarea "if (ordercancel !== 'cancelled') { const editButton = (row.status !== 'denied' …"
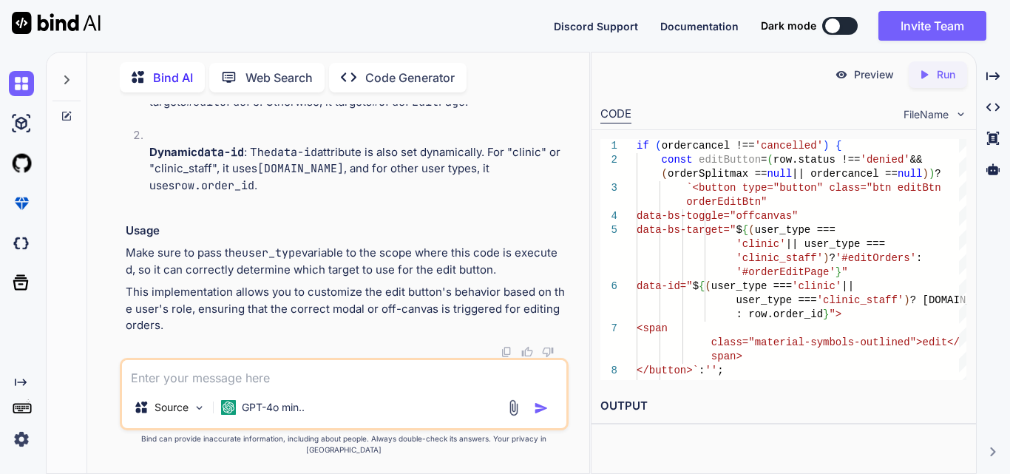
scroll to position [113417, 0]
drag, startPoint x: 163, startPoint y: 248, endPoint x: 331, endPoint y: 262, distance: 168.5
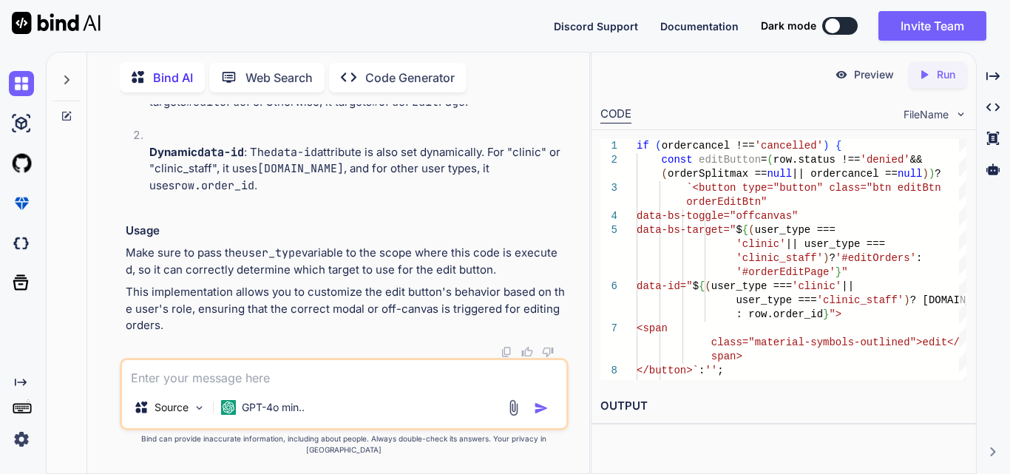
drag, startPoint x: 233, startPoint y: 235, endPoint x: 538, endPoint y: 277, distance: 308.3
drag, startPoint x: 191, startPoint y: 209, endPoint x: 274, endPoint y: 309, distance: 130.2
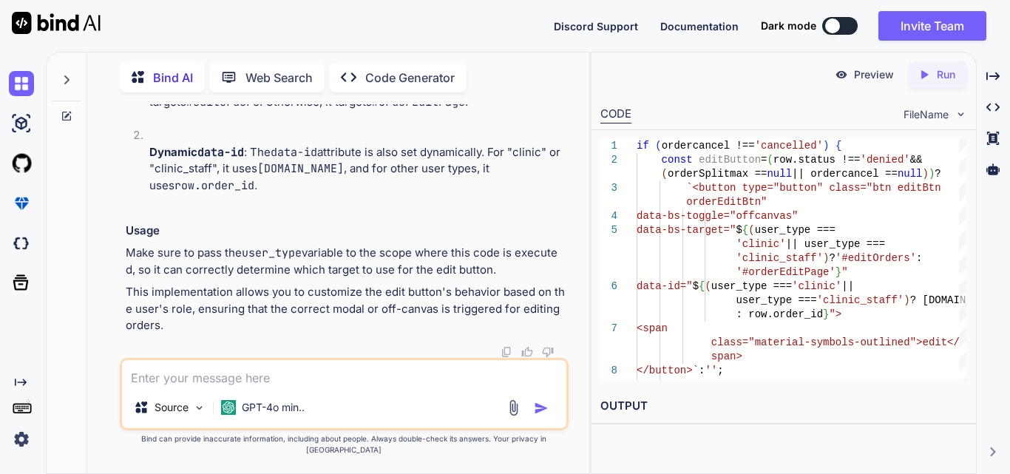
copy code "<button type="button" class="btn editBtn orderEditBtn" data-bs-toggle="offcanva…"
click at [232, 376] on textarea at bounding box center [344, 373] width 445 height 27
paste textarea "<button type="button" class="btn editBtn editClinicOrder" data-toggle="tooltip"…"
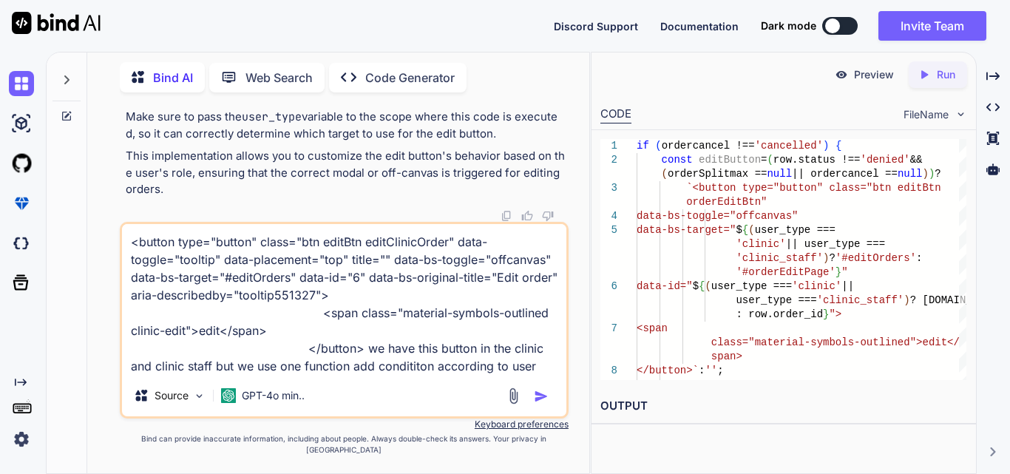
scroll to position [111499, 0]
drag, startPoint x: 326, startPoint y: 183, endPoint x: 257, endPoint y: 119, distance: 94.2
copy code "`<button type="button" class="btn editBtn orderEditBtn" data-bs-toggle="offcanv…"
click at [544, 375] on textarea "<button type="button" class="btn editBtn editClinicOrder" data-toggle="tooltip"…" at bounding box center [344, 299] width 445 height 151
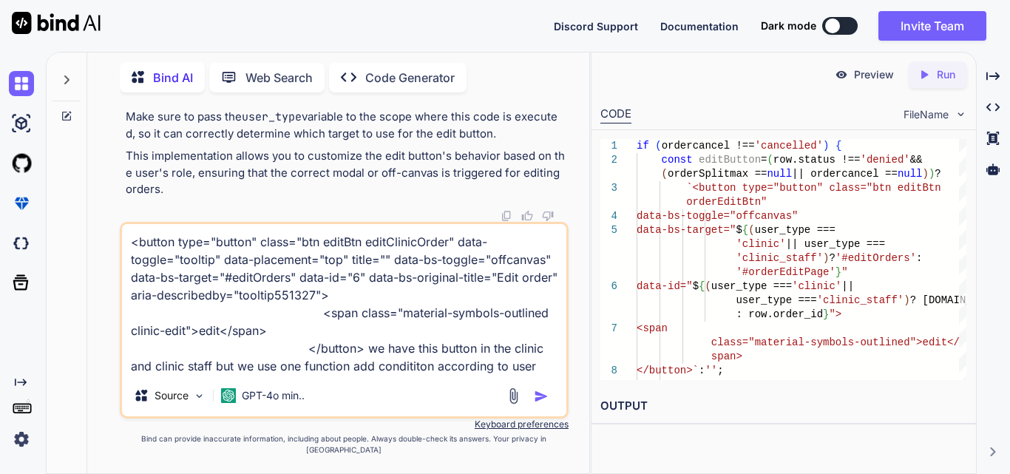
paste textarea "`<button type="button" class="btn editBtn orderEditBtn" data-bs-toggle="offcanv…"
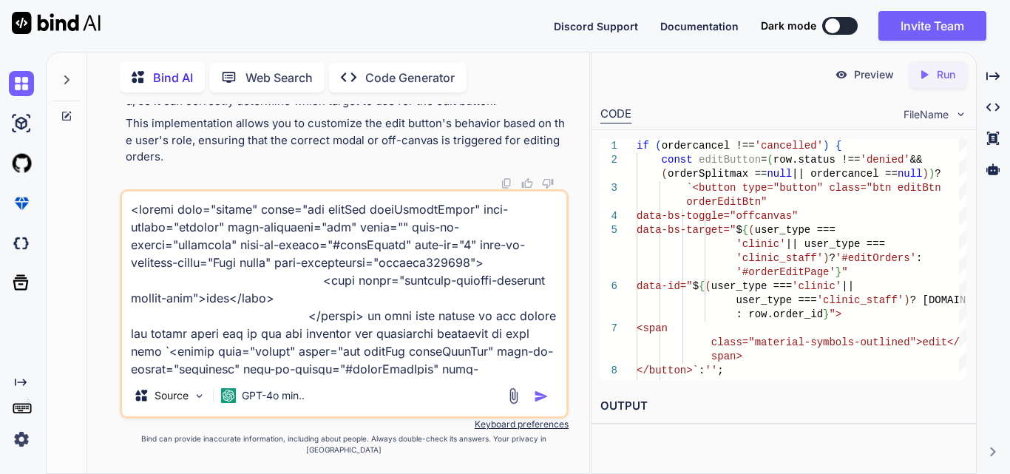
scroll to position [197, 0]
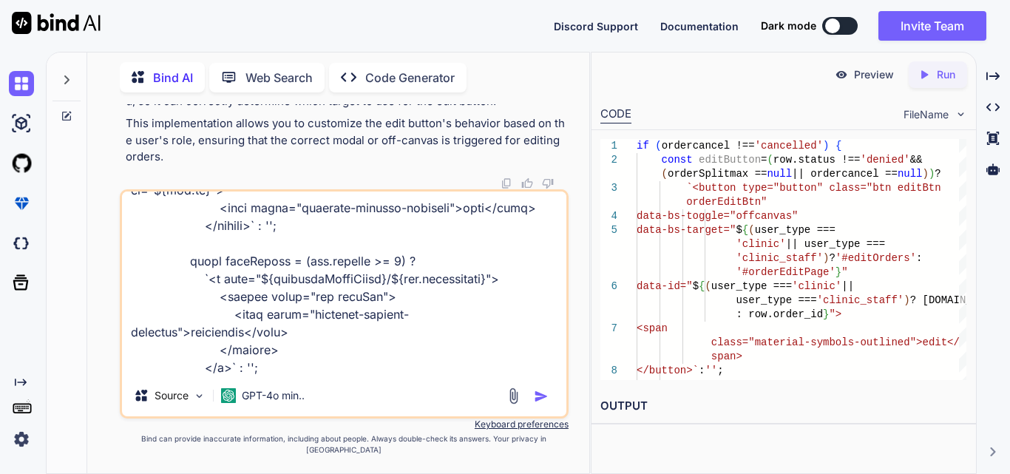
click at [542, 404] on img "button" at bounding box center [541, 396] width 15 height 15
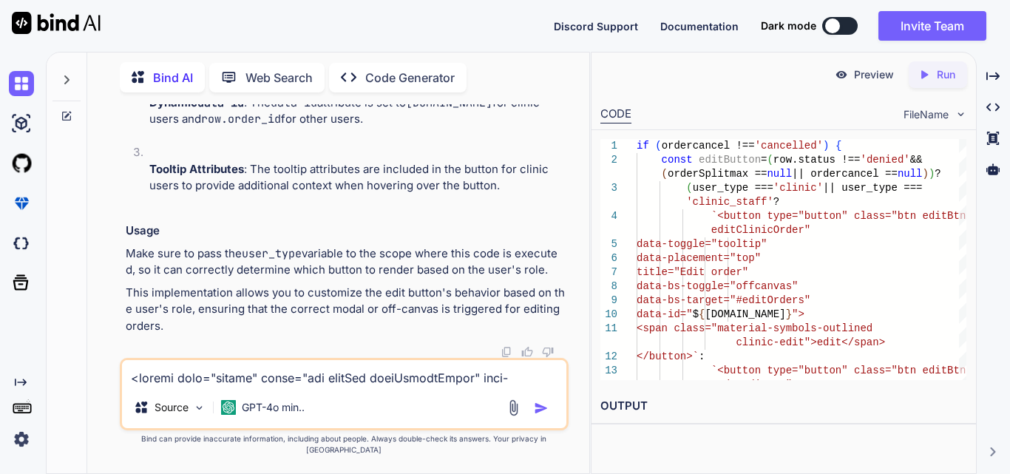
scroll to position [114754, 0]
drag, startPoint x: 152, startPoint y: 182, endPoint x: 282, endPoint y: 284, distance: 164.8
copy code "const editButton = (row. status !== 'denied' && (orderSplitmax == null || order…"
click at [222, 379] on textarea at bounding box center [344, 373] width 445 height 27
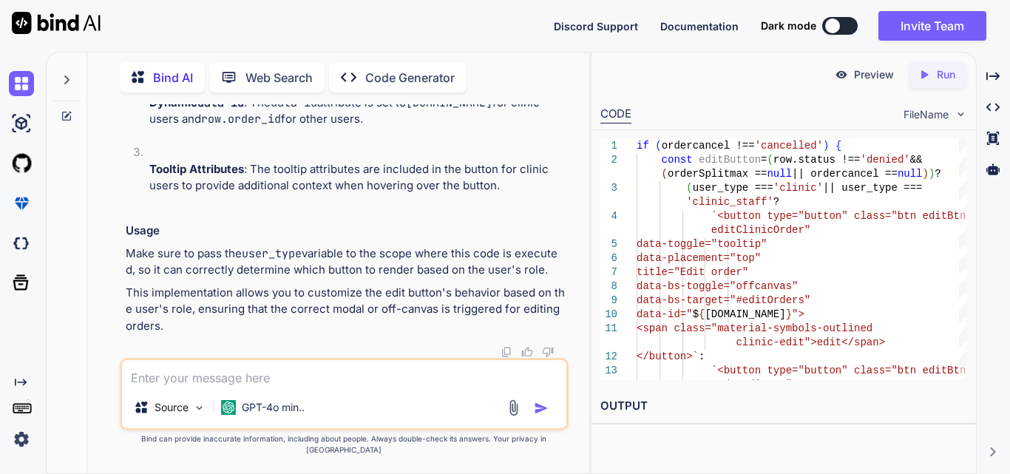
paste textarea "<input type="hidden" name="user_type" value="">"
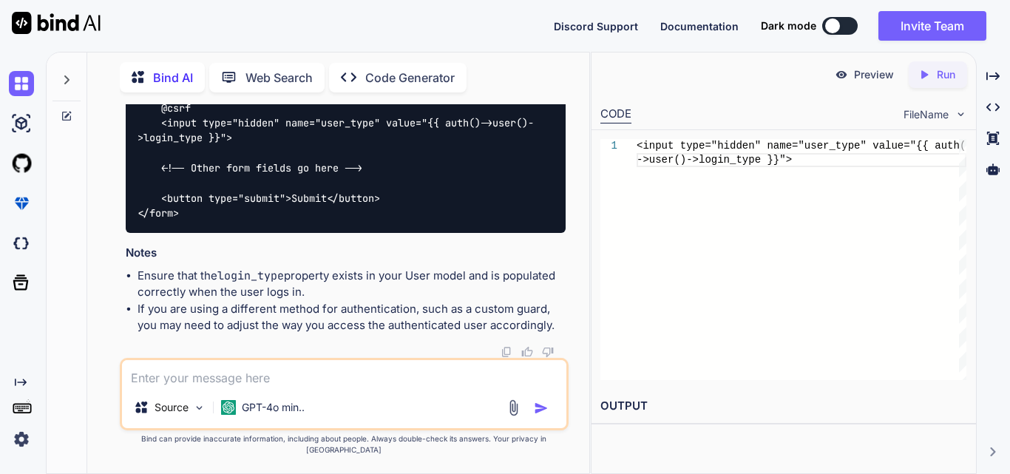
scroll to position [115636, 0]
drag, startPoint x: 136, startPoint y: 207, endPoint x: 300, endPoint y: 232, distance: 165.3
click at [238, 46] on p "Here’s how you might include this in a form:" at bounding box center [346, 37] width 440 height 17
click at [214, 387] on textarea at bounding box center [344, 373] width 445 height 27
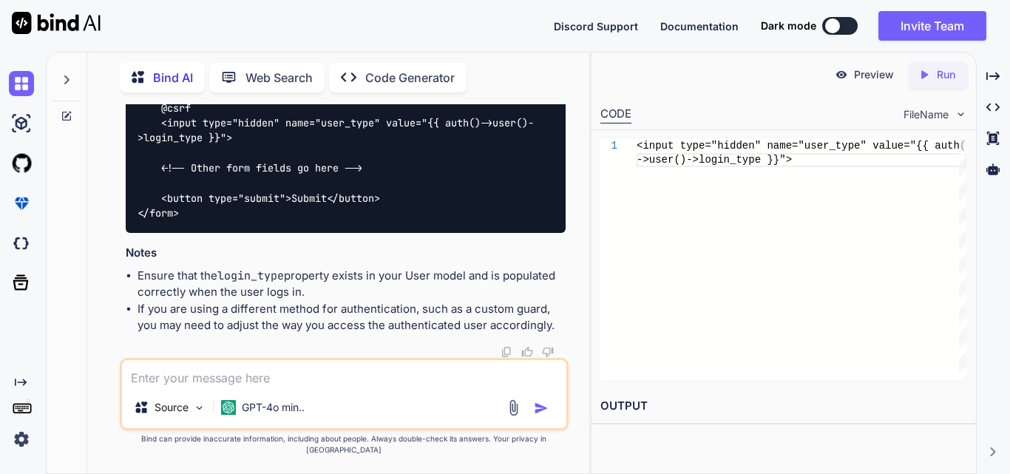
paste textarea "$('#orderFilterForm').on('submit', function (event) { event.preventDefault(); $…"
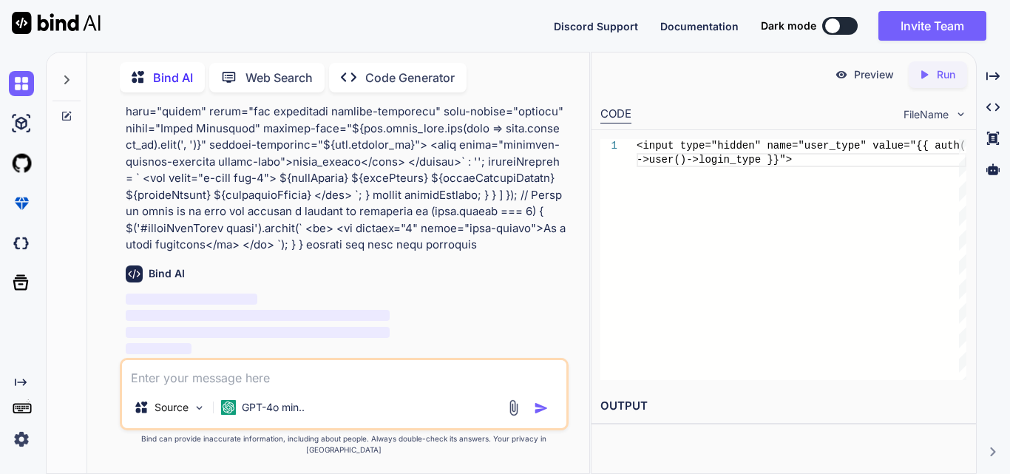
scroll to position [116227, 0]
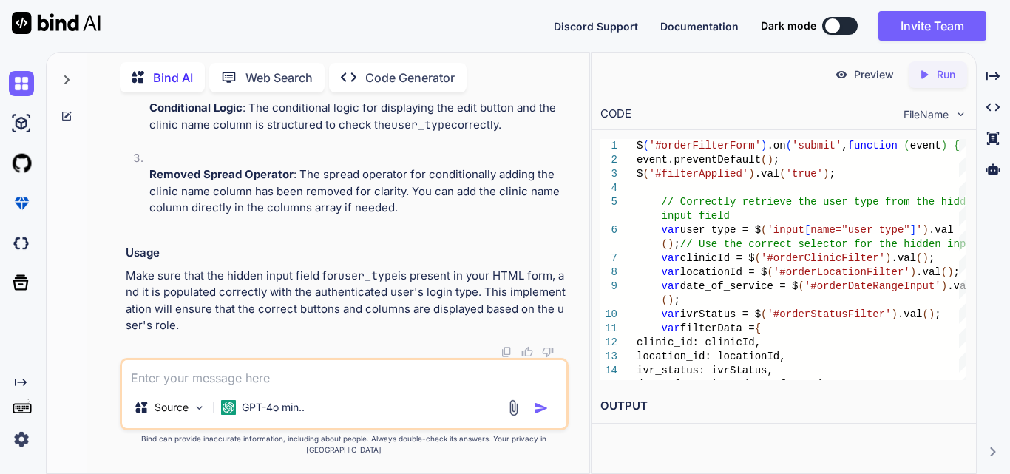
click at [216, 387] on textarea at bounding box center [344, 373] width 445 height 27
paste textarea "//generate excel click on excel on button $('#generateOrderExcelBtn').on('click…"
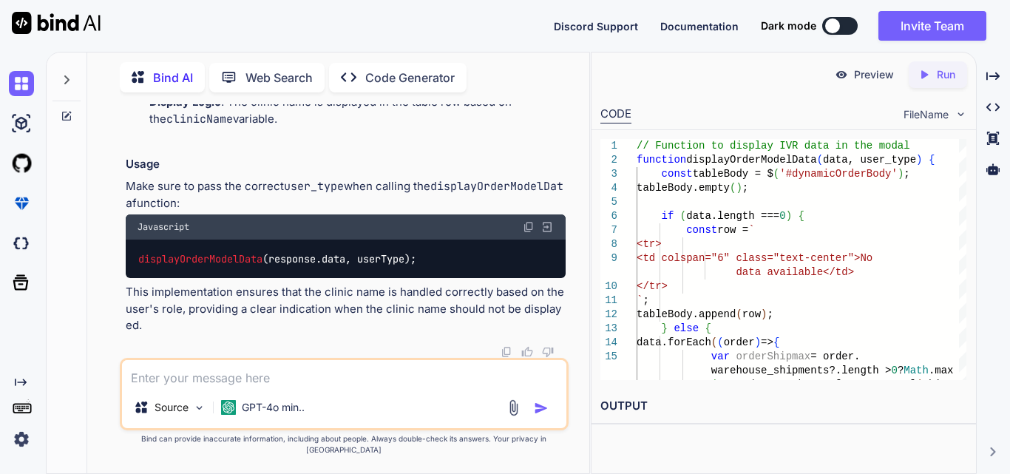
scroll to position [122938, 0]
drag, startPoint x: 207, startPoint y: 165, endPoint x: 435, endPoint y: 186, distance: 228.8
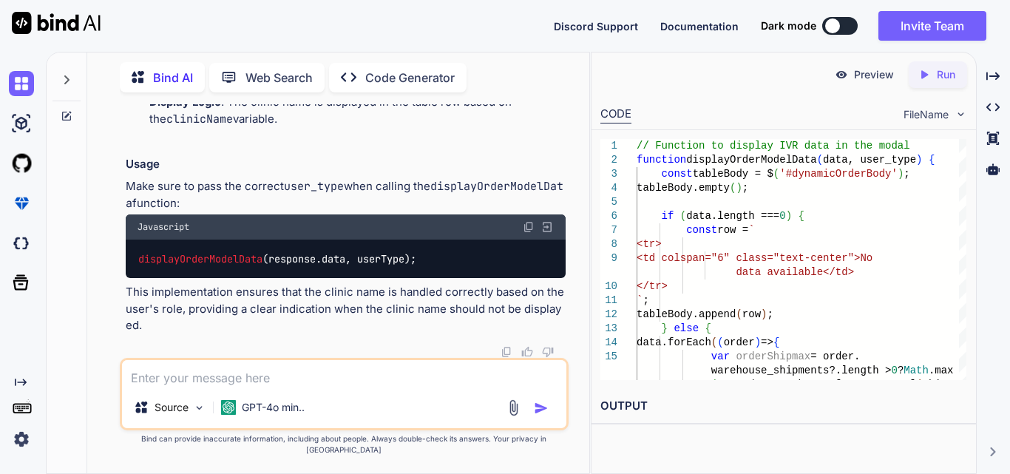
drag, startPoint x: 197, startPoint y: 161, endPoint x: 427, endPoint y: 182, distance: 231.0
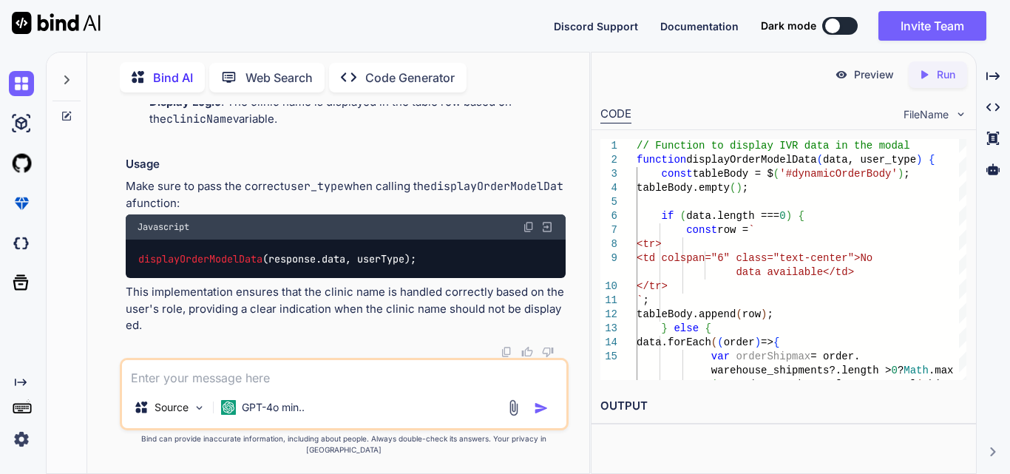
click at [180, 382] on textarea at bounding box center [344, 373] width 445 height 27
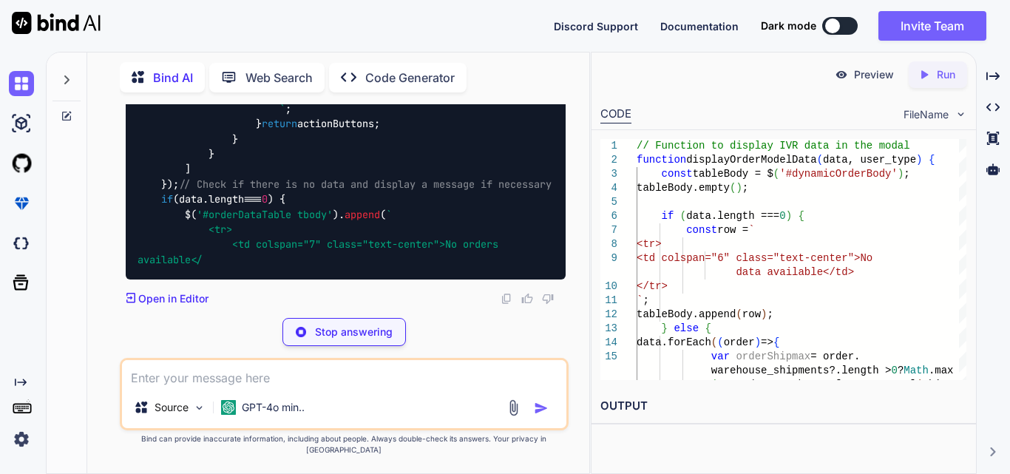
scroll to position [127715, 0]
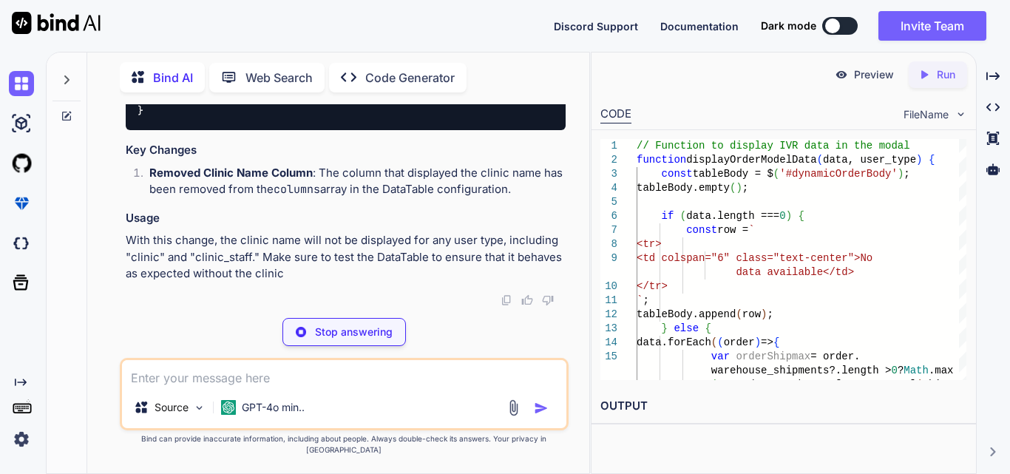
drag, startPoint x: 305, startPoint y: 128, endPoint x: 399, endPoint y: 206, distance: 121.8
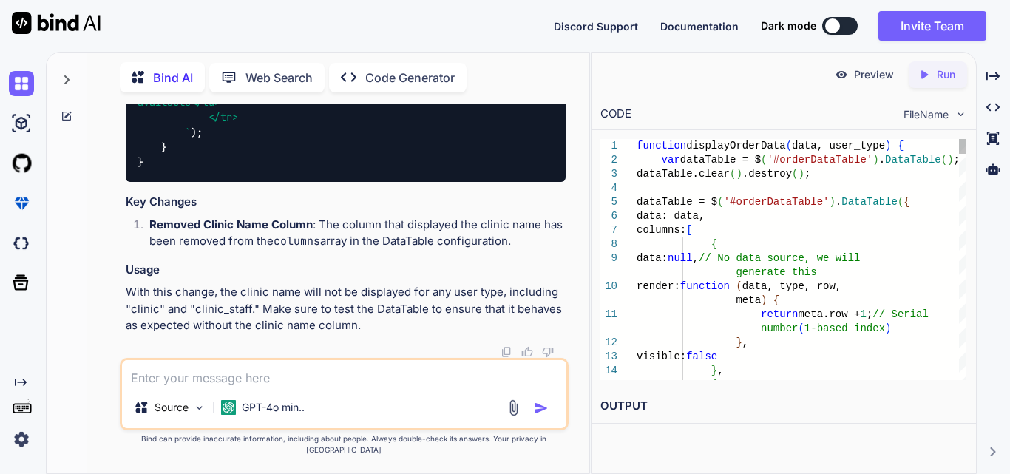
click at [223, 387] on textarea at bounding box center [344, 373] width 445 height 27
paste textarea "//generate excel click on excel on button $('#generateOrderExcelBtn').on('click…"
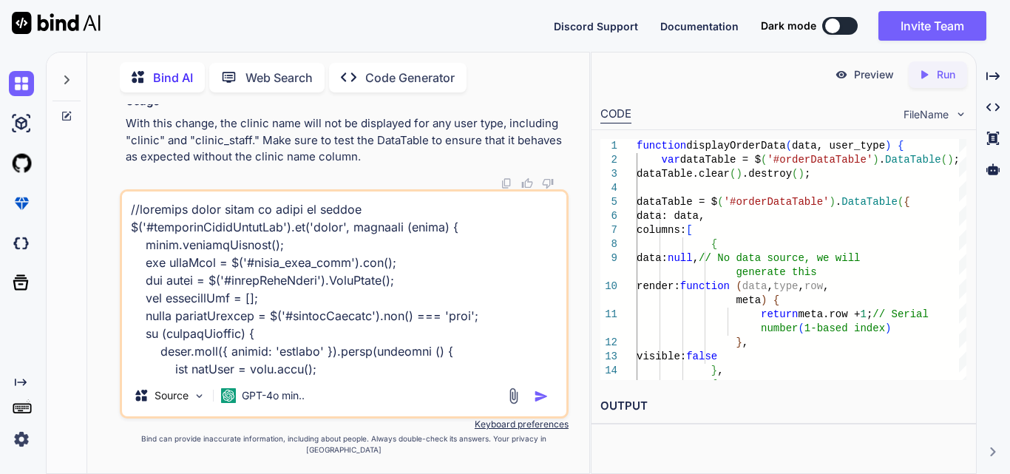
scroll to position [2487, 0]
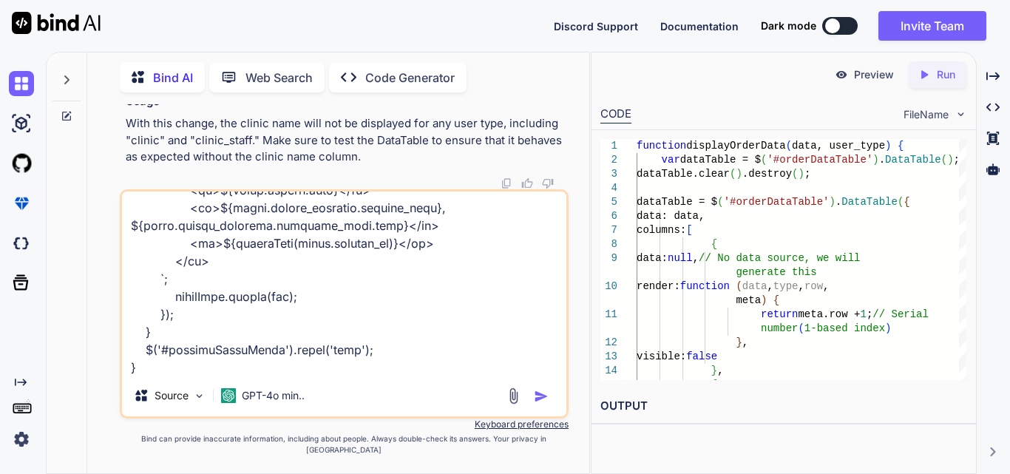
click at [229, 375] on textarea at bounding box center [344, 283] width 445 height 183
